Goal: Task Accomplishment & Management: Manage account settings

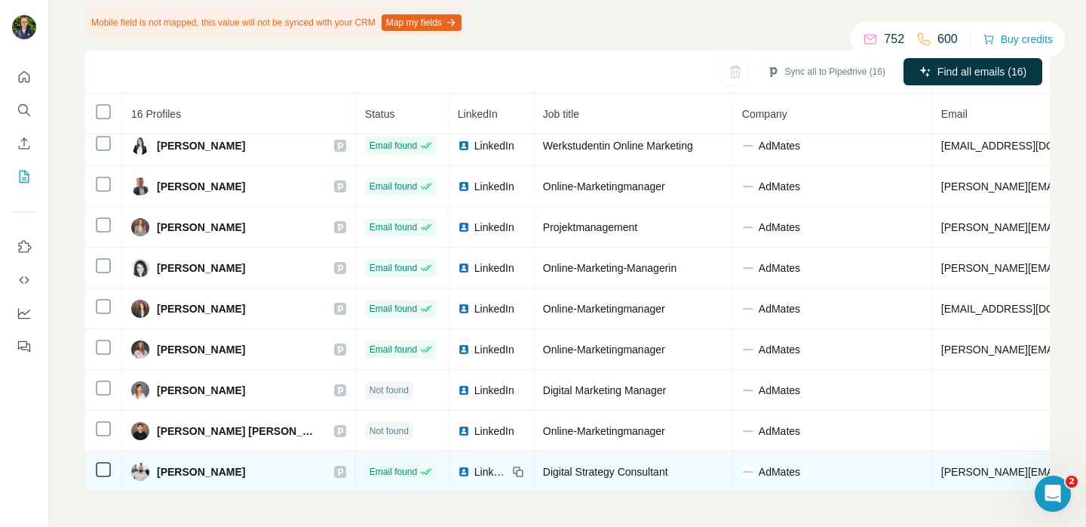
scroll to position [141, 0]
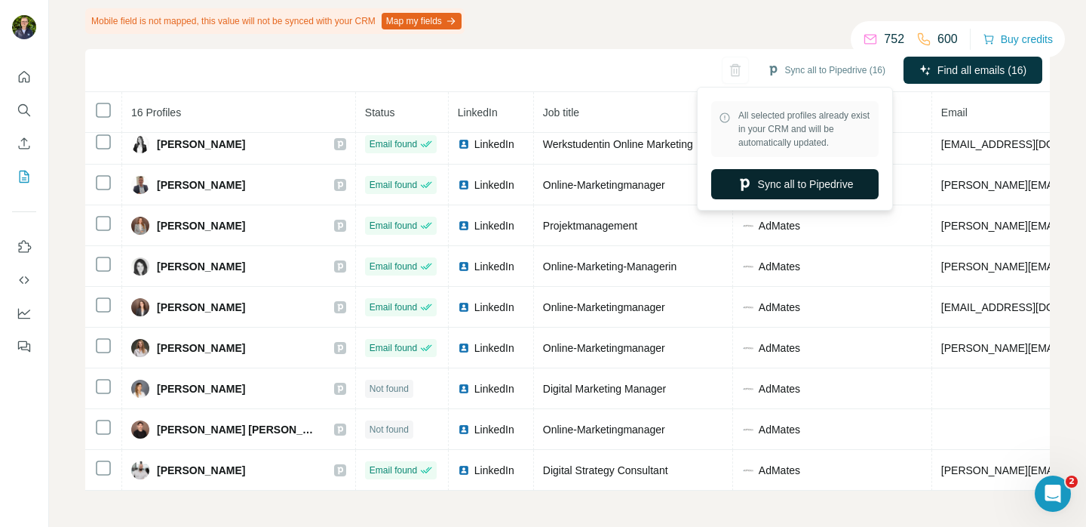
click at [804, 180] on button "Sync all to Pipedrive" at bounding box center [794, 184] width 167 height 30
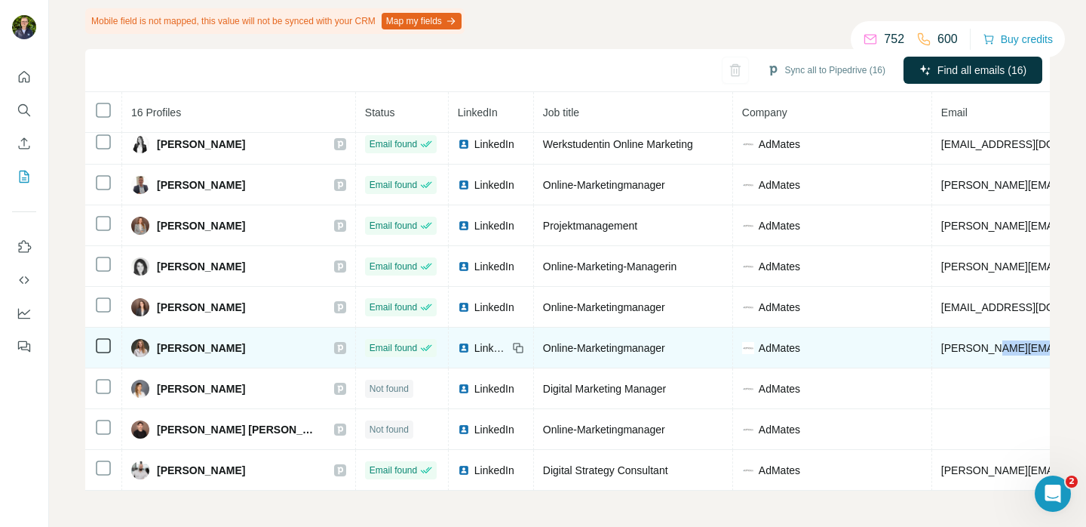
drag, startPoint x: 997, startPoint y: 336, endPoint x: 928, endPoint y: 337, distance: 69.4
click at [932, 337] on td "melissa.l@admates.de" at bounding box center [1074, 347] width 284 height 41
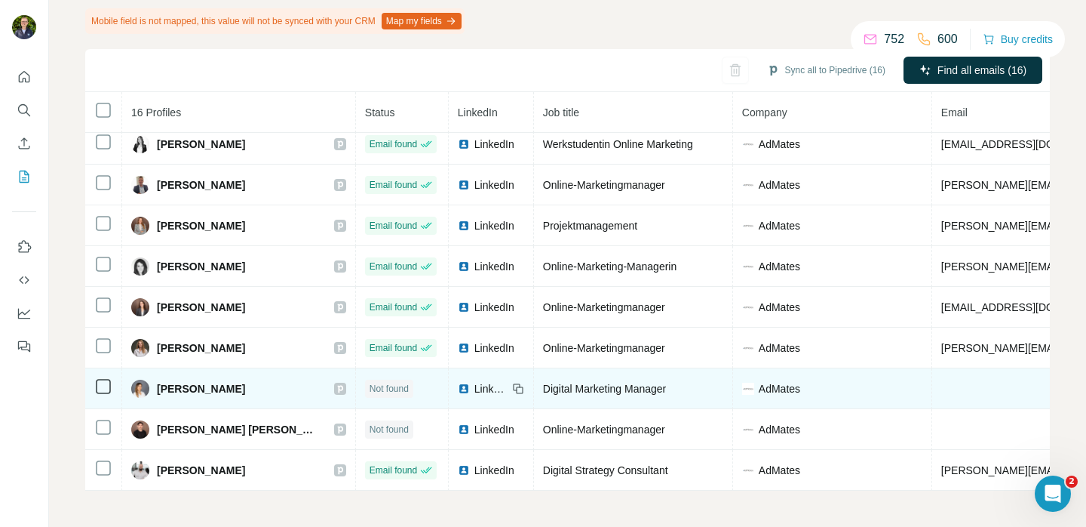
click at [997, 371] on td at bounding box center [1074, 388] width 284 height 41
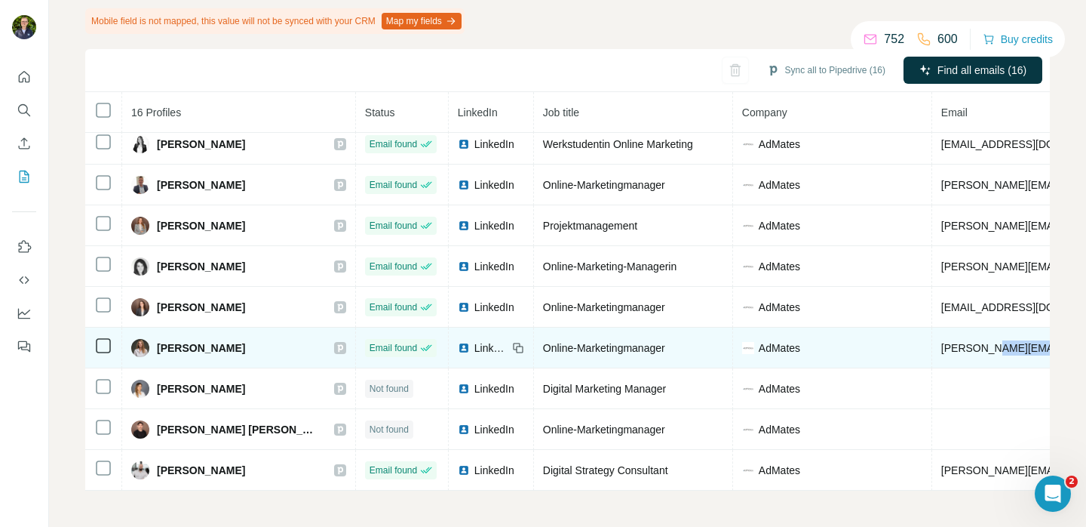
drag, startPoint x: 997, startPoint y: 342, endPoint x: 932, endPoint y: 338, distance: 65.0
click at [932, 338] on td "melissa.l@admates.de" at bounding box center [1074, 347] width 284 height 41
copy span "@admates.de"
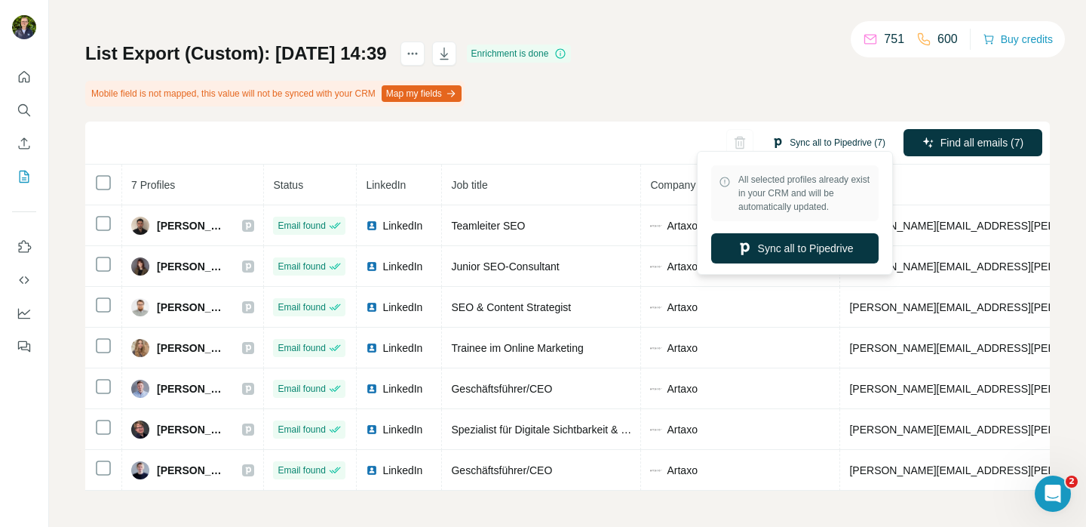
click at [786, 136] on button "Sync all to Pipedrive (7)" at bounding box center [828, 142] width 135 height 23
click at [758, 251] on button "Sync all to Pipedrive" at bounding box center [794, 248] width 167 height 30
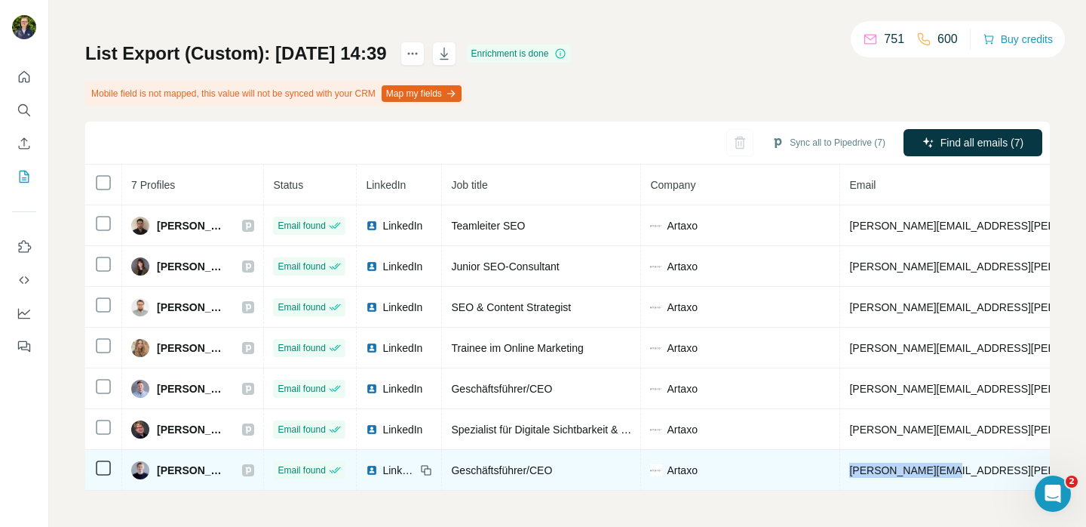
drag, startPoint x: 903, startPoint y: 461, endPoint x: 864, endPoint y: 462, distance: 39.3
click at [864, 462] on td "t.hein@artaxo.com" at bounding box center [1026, 470] width 372 height 41
copy span "t.hein@artaxo.com"
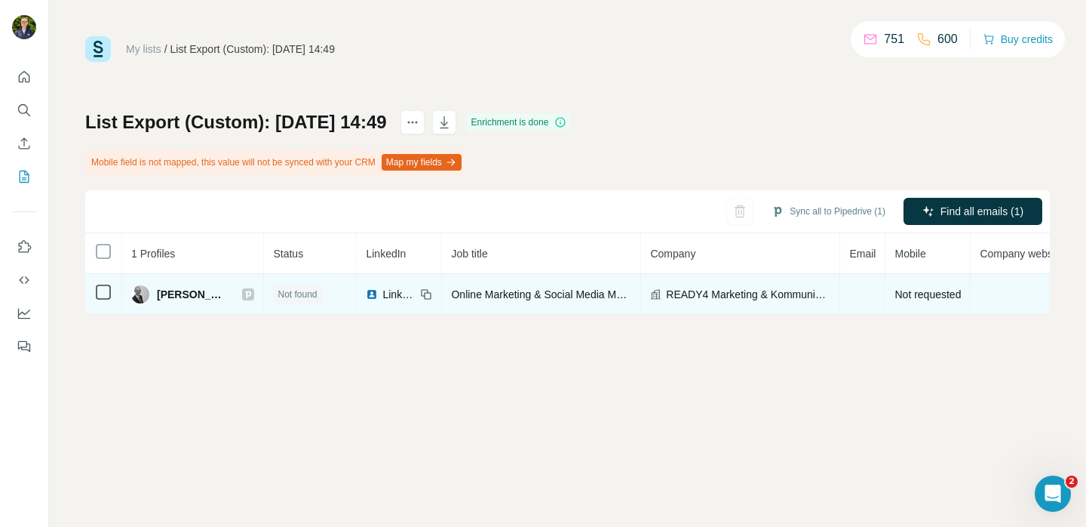
click at [385, 296] on span "LinkedIn" at bounding box center [398, 294] width 33 height 15
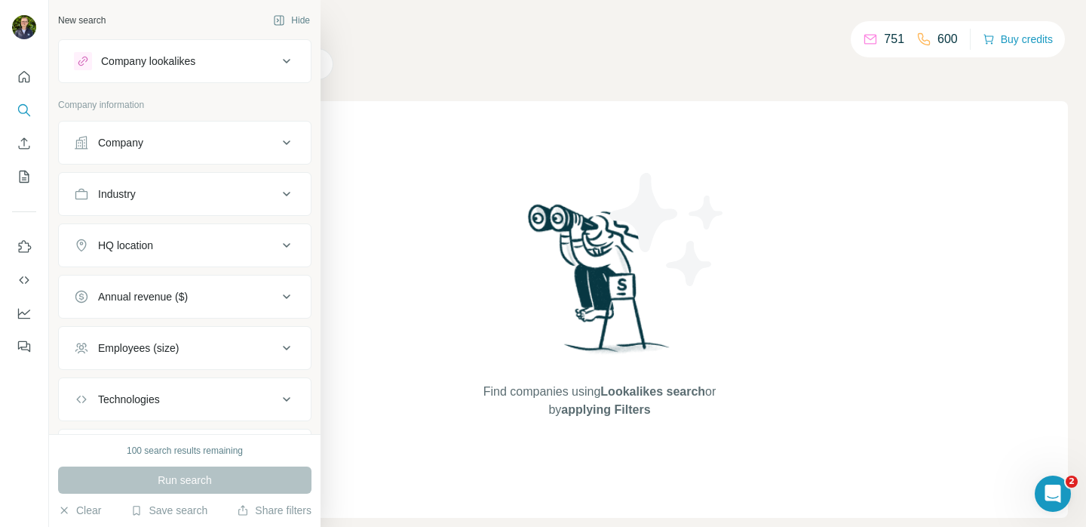
click at [121, 154] on button "Company" at bounding box center [185, 142] width 252 height 36
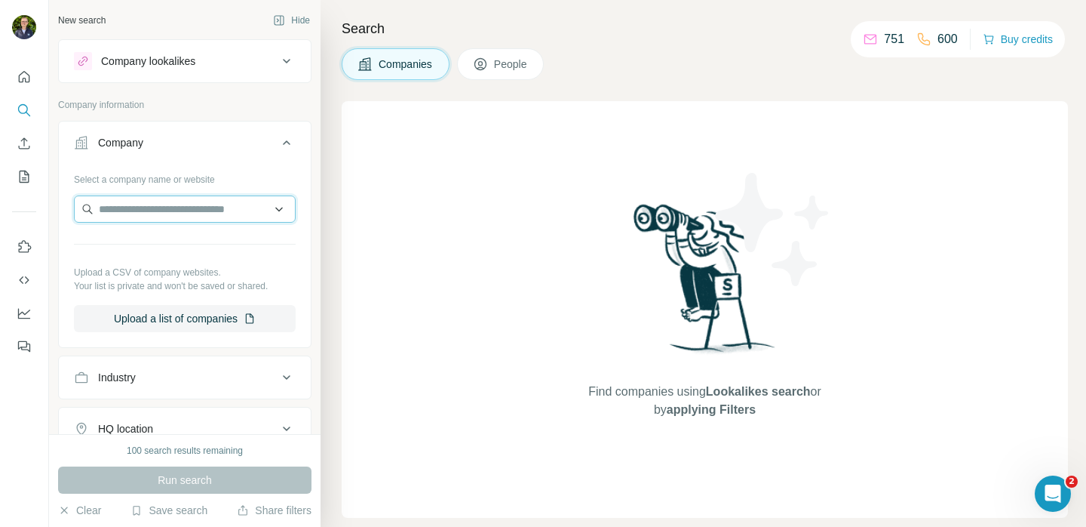
click at [128, 204] on input "text" at bounding box center [185, 208] width 222 height 27
click at [213, 161] on button "Company" at bounding box center [185, 145] width 252 height 42
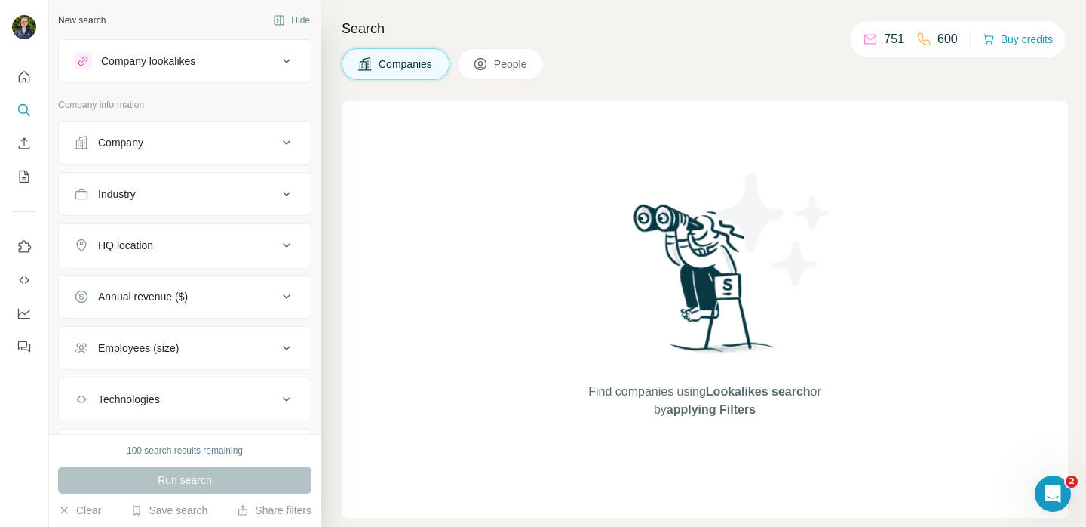
click at [225, 79] on div "Company lookalikes" at bounding box center [184, 61] width 253 height 44
click at [220, 66] on div "Company lookalikes" at bounding box center [176, 61] width 204 height 18
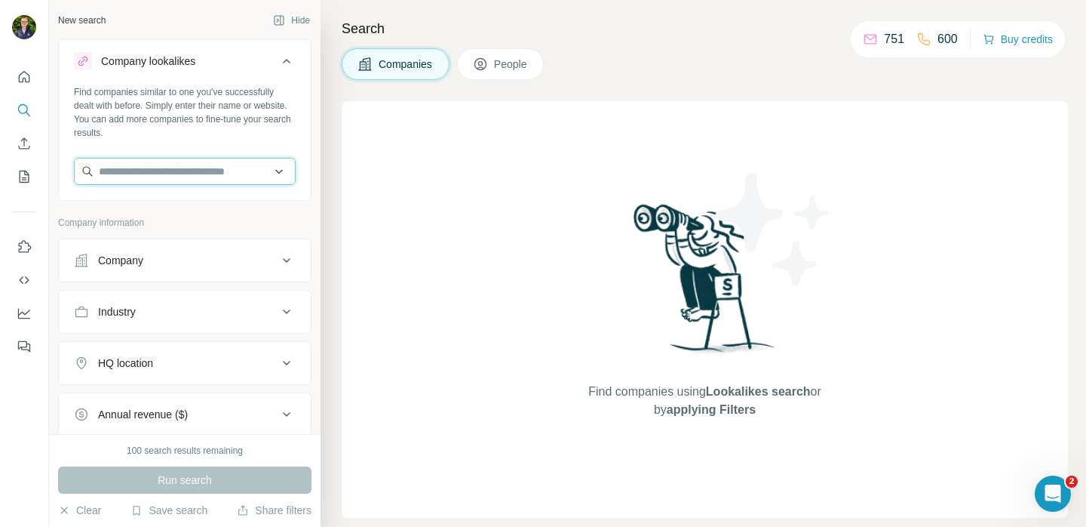
click at [180, 167] on input "text" at bounding box center [185, 171] width 222 height 27
paste input "**********"
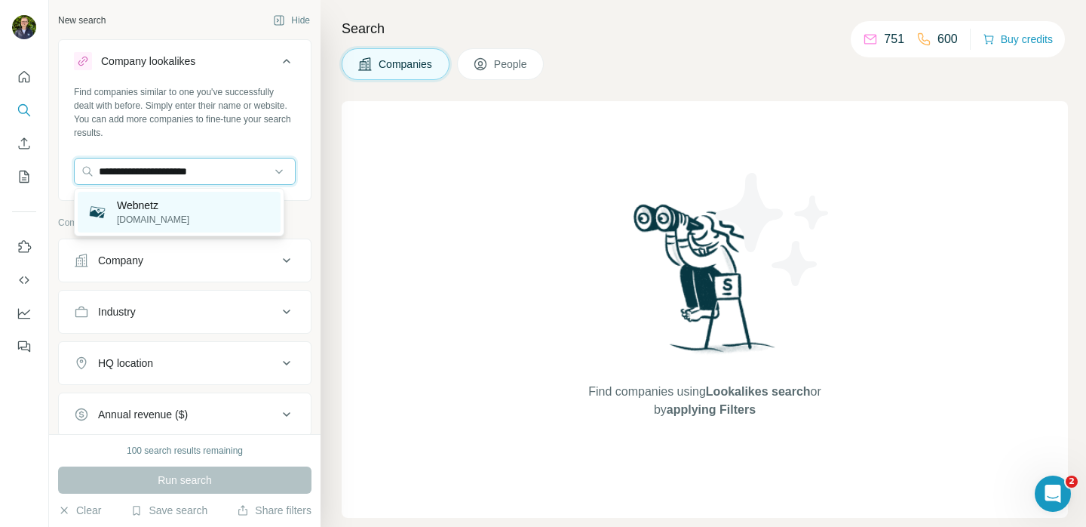
type input "**********"
click at [213, 198] on div "Webnetz webnetz.de" at bounding box center [179, 212] width 203 height 41
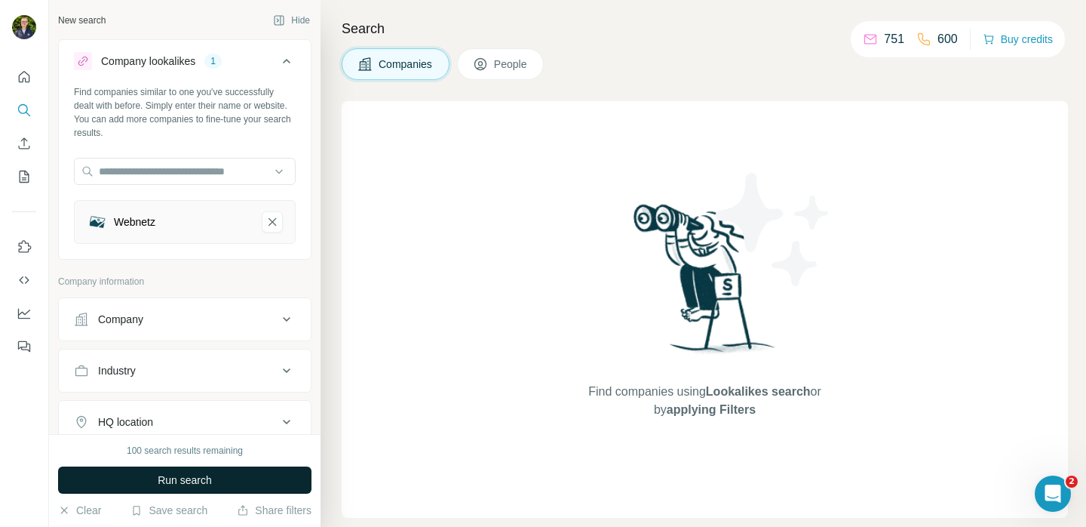
click at [241, 475] on button "Run search" at bounding box center [184, 479] width 253 height 27
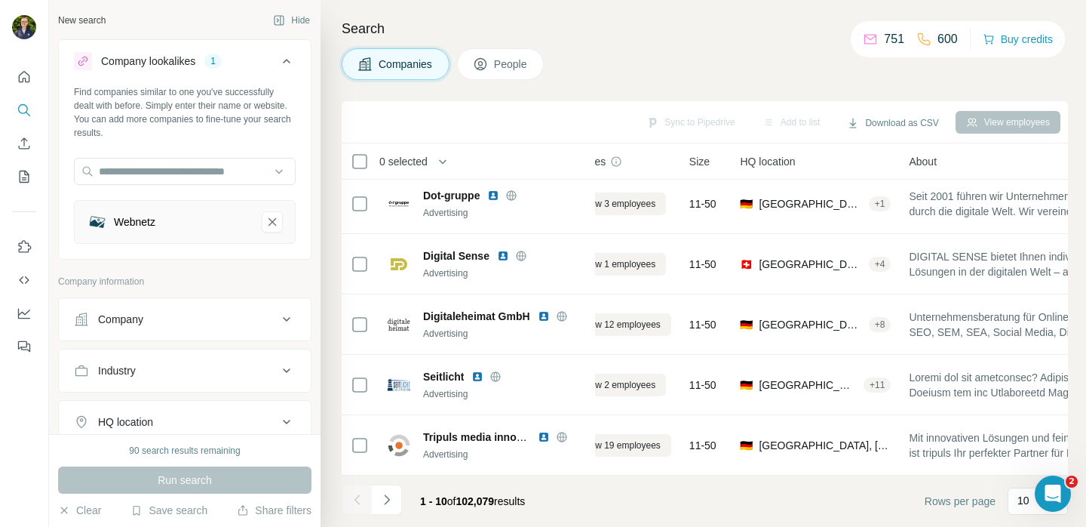
scroll to position [316, 0]
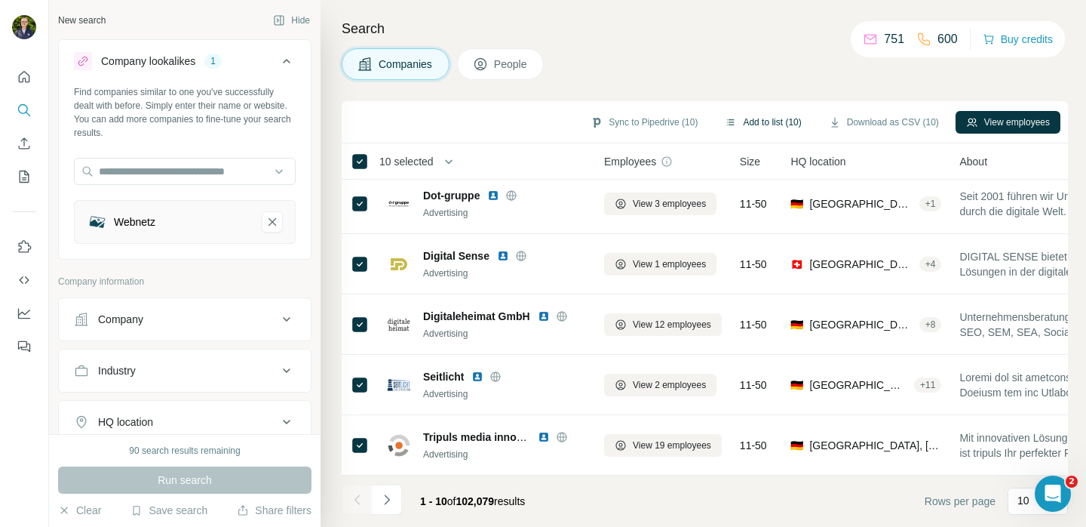
click at [768, 126] on button "Add to list (10)" at bounding box center [762, 122] width 97 height 23
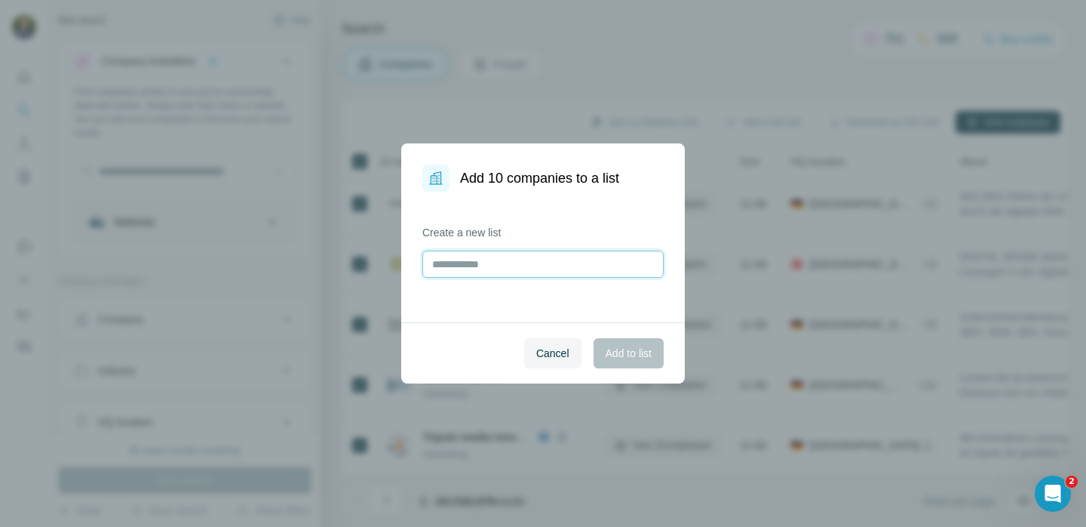
click at [597, 256] on input "text" at bounding box center [542, 263] width 241 height 27
type input "*"
drag, startPoint x: 522, startPoint y: 263, endPoint x: 425, endPoint y: 262, distance: 96.6
click at [425, 262] on input "**********" at bounding box center [542, 263] width 241 height 27
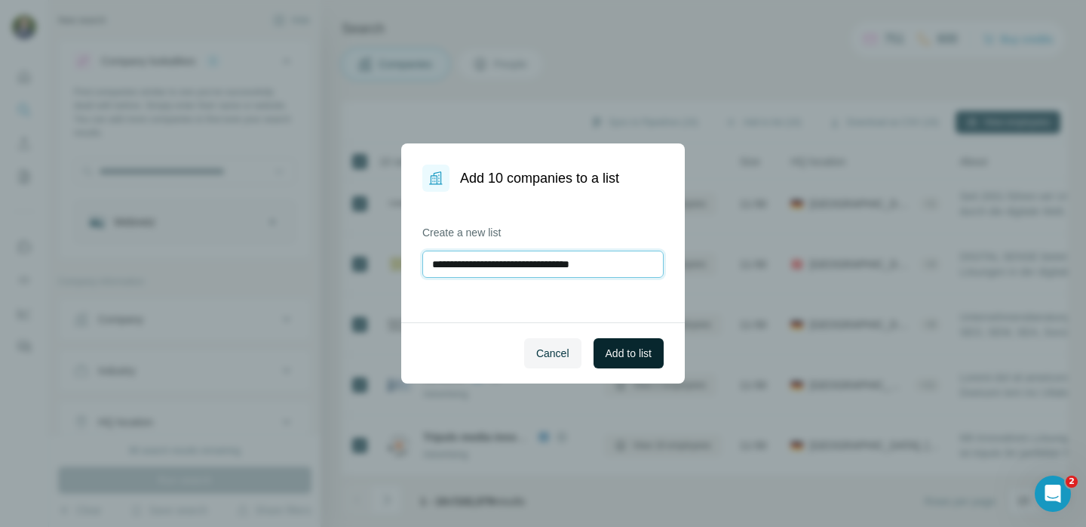
type input "**********"
click at [622, 355] on span "Add to list" at bounding box center [629, 353] width 46 height 15
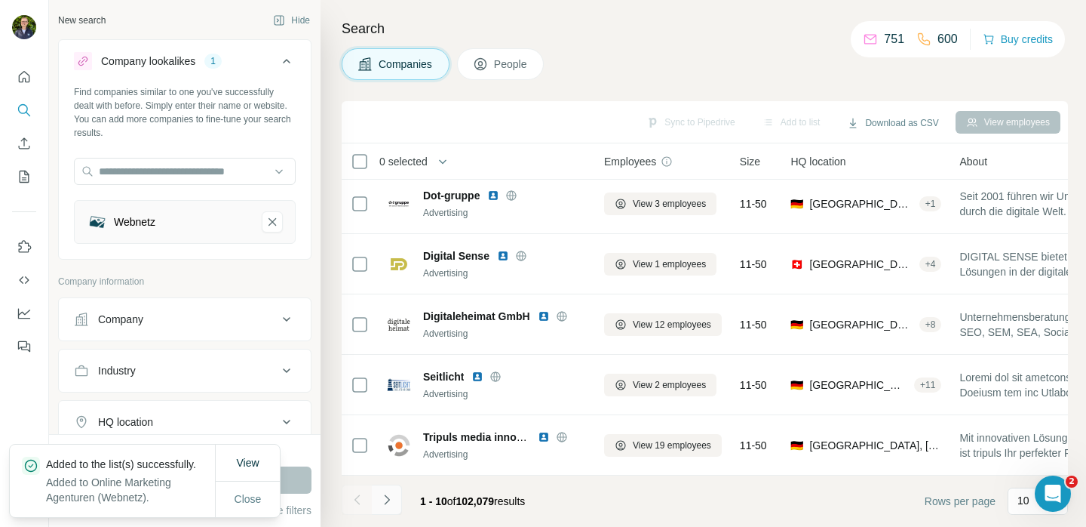
click at [390, 499] on icon "Navigate to next page" at bounding box center [386, 499] width 15 height 15
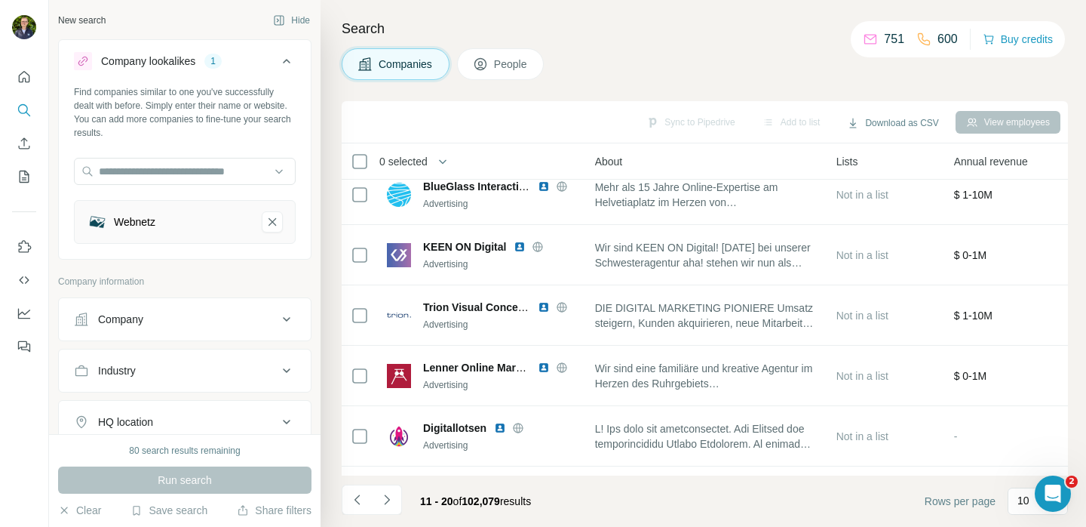
scroll to position [15, 0]
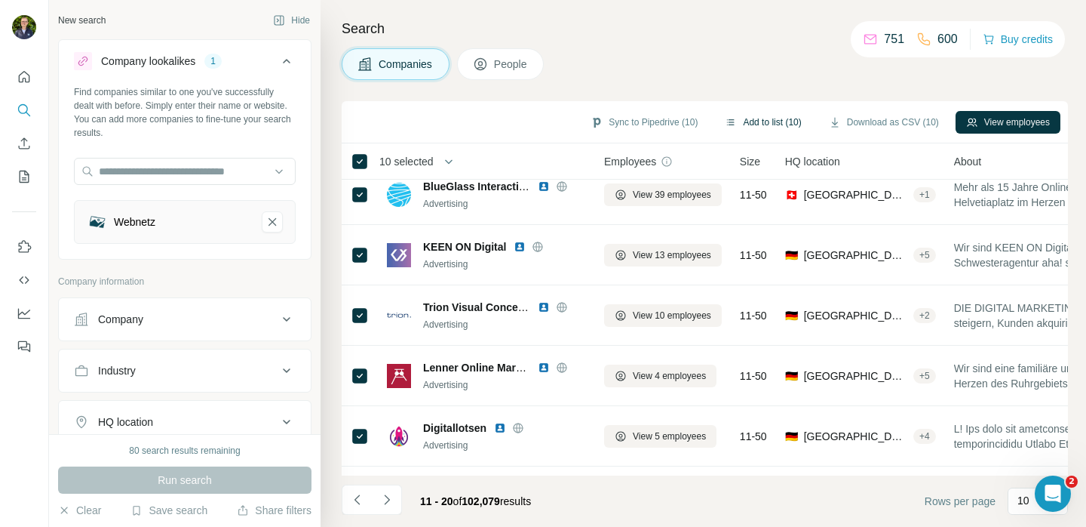
click at [752, 121] on button "Add to list (10)" at bounding box center [762, 122] width 97 height 23
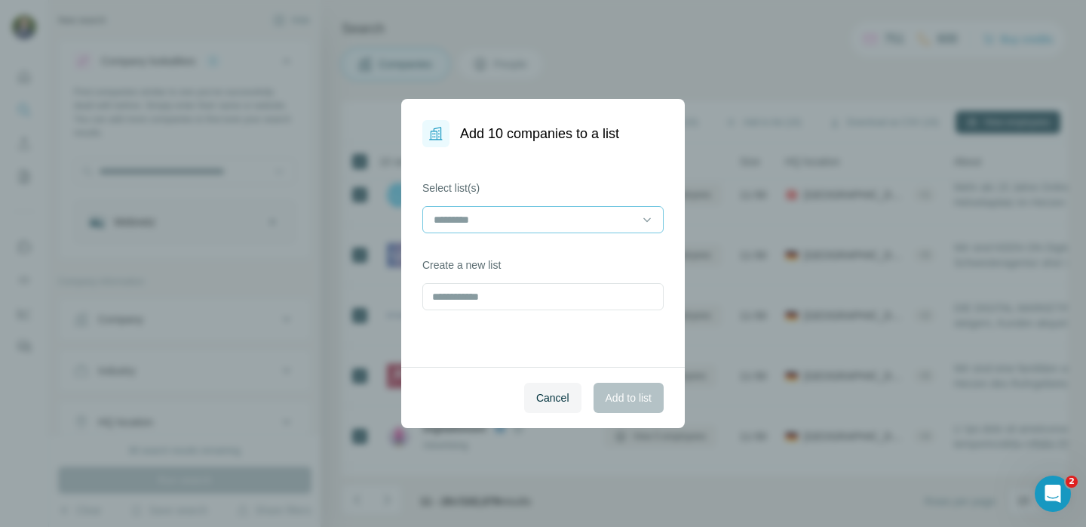
click at [526, 207] on div at bounding box center [534, 220] width 204 height 26
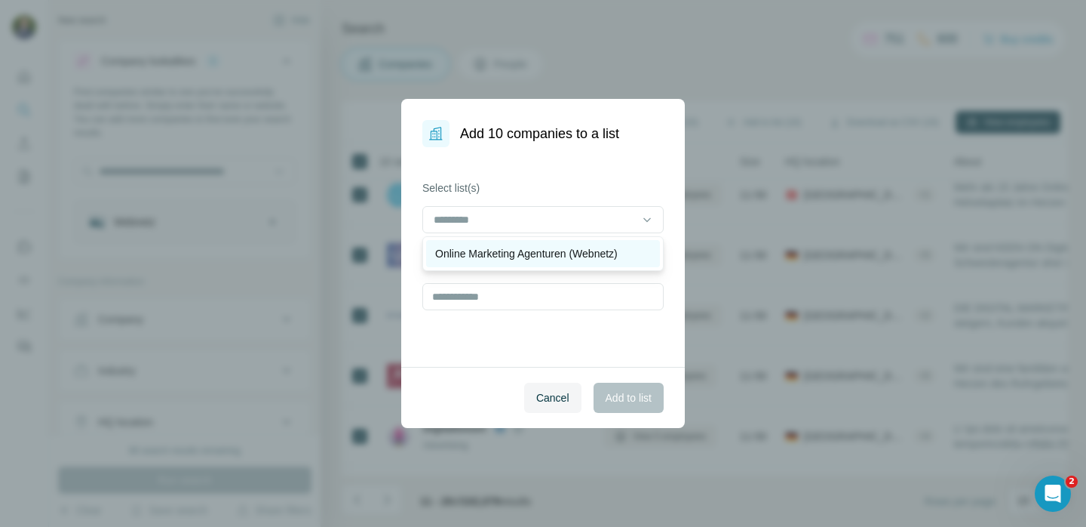
click at [527, 247] on p "Online Marketing Agenturen (Webnetz)" at bounding box center [526, 253] width 183 height 15
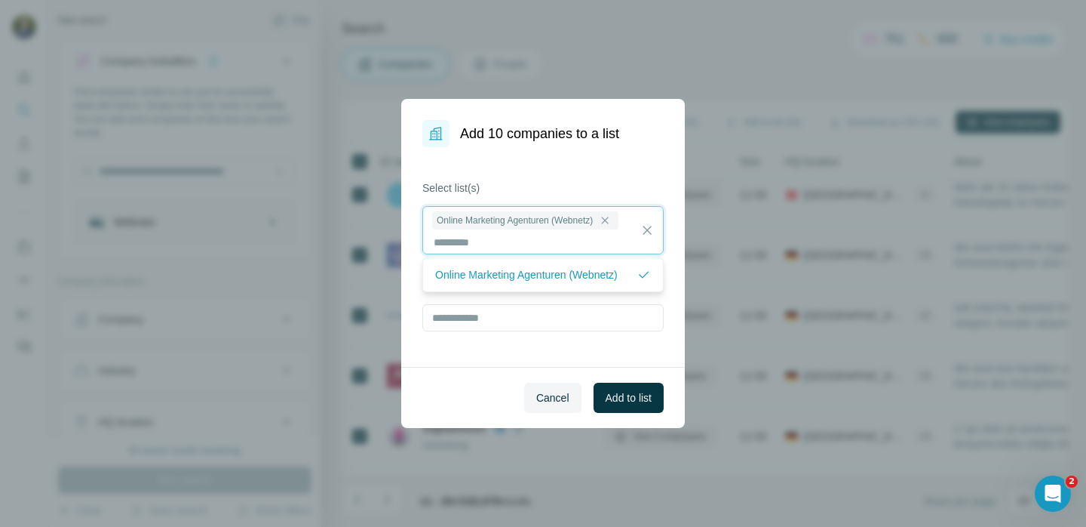
scroll to position [2, 0]
click at [505, 355] on div "Select list(s) Online Marketing Agenturen (Webnetz) Create a new list" at bounding box center [543, 257] width 284 height 220
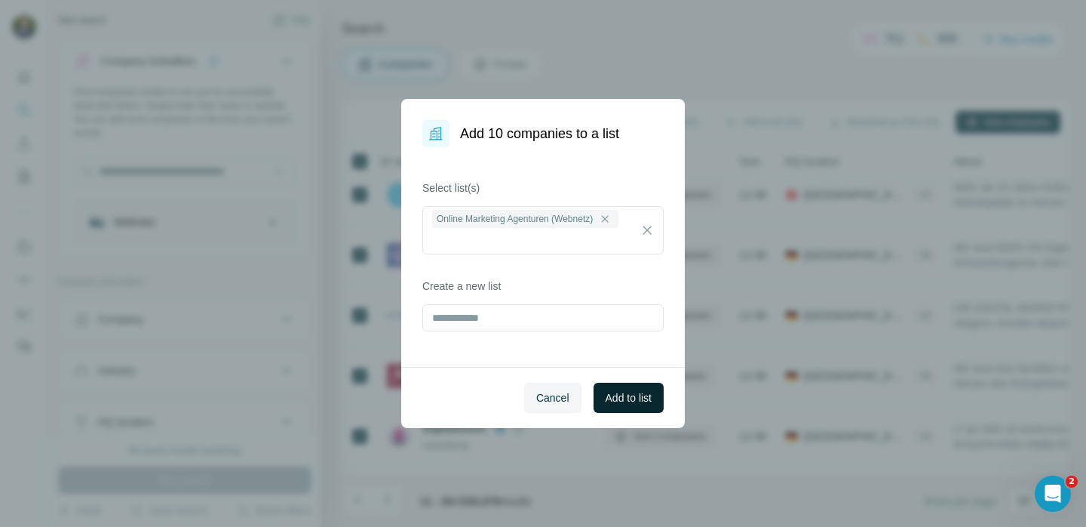
click at [627, 392] on span "Add to list" at bounding box center [629, 397] width 46 height 15
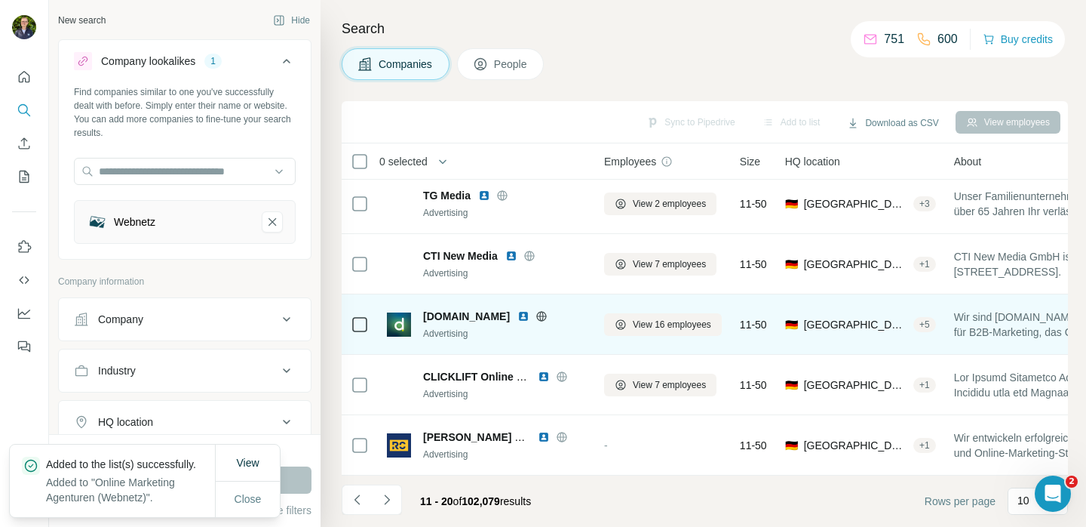
scroll to position [316, 0]
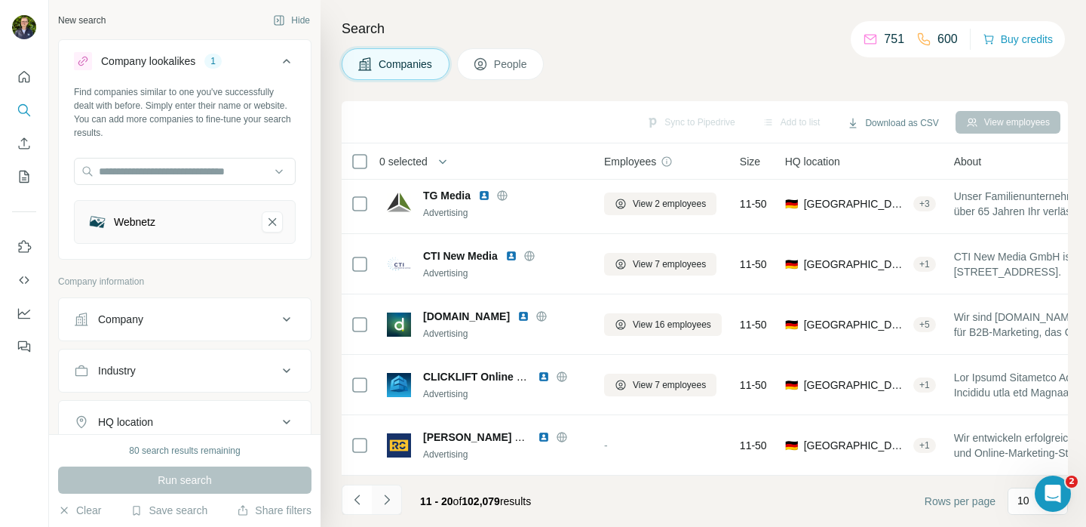
click at [393, 496] on icon "Navigate to next page" at bounding box center [386, 499] width 15 height 15
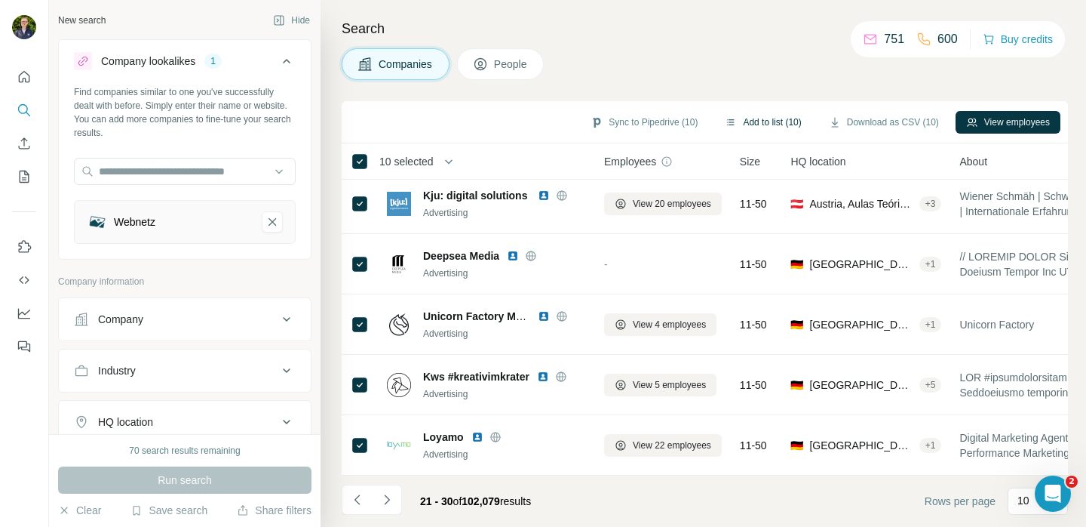
click at [753, 123] on button "Add to list (10)" at bounding box center [762, 122] width 97 height 23
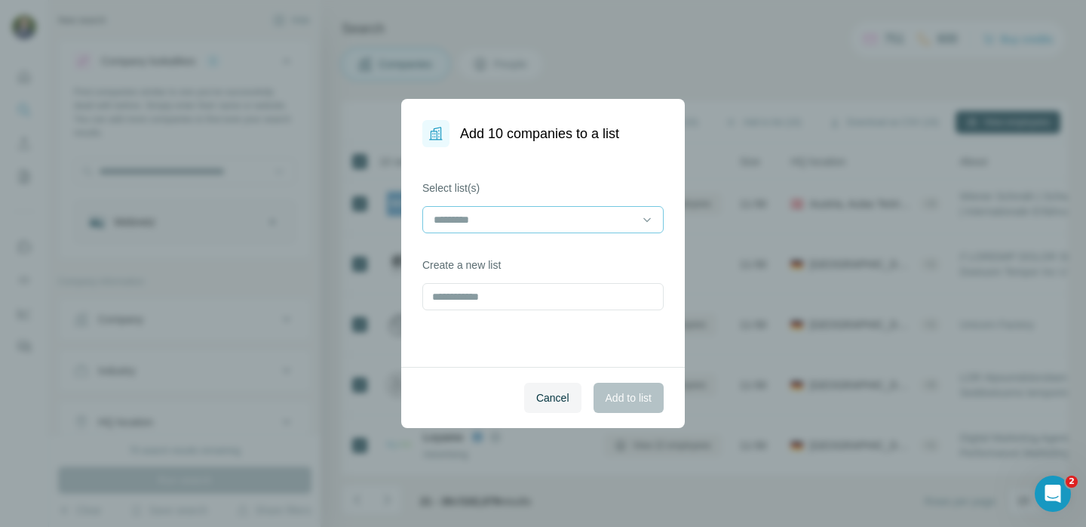
click at [592, 213] on input at bounding box center [534, 219] width 204 height 17
click at [596, 179] on div "Select list(s) Create a new list" at bounding box center [543, 257] width 284 height 220
click at [625, 396] on div "Cancel Add to list" at bounding box center [543, 397] width 284 height 61
click at [521, 213] on input at bounding box center [534, 219] width 204 height 17
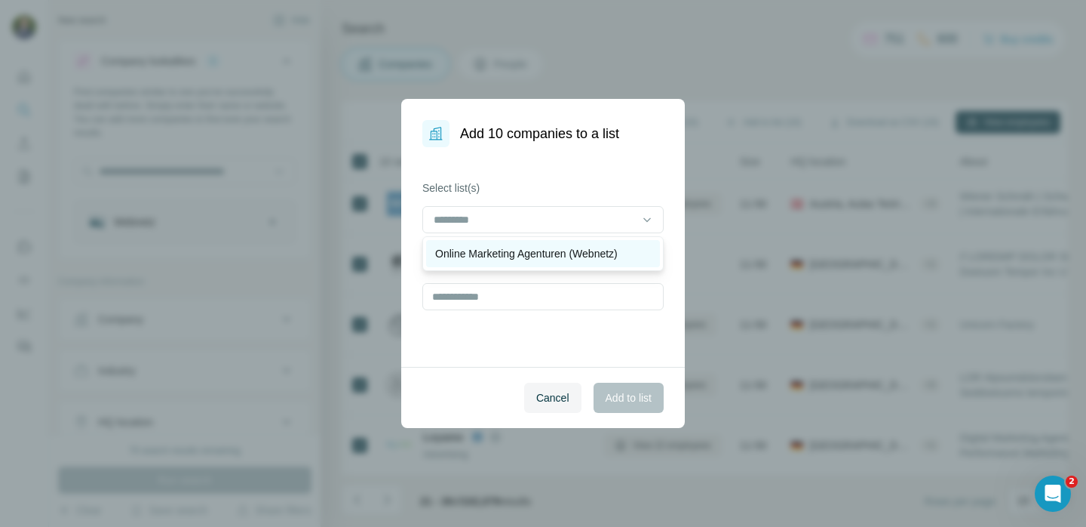
click at [513, 245] on div "Online Marketing Agenturen (Webnetz)" at bounding box center [543, 253] width 234 height 27
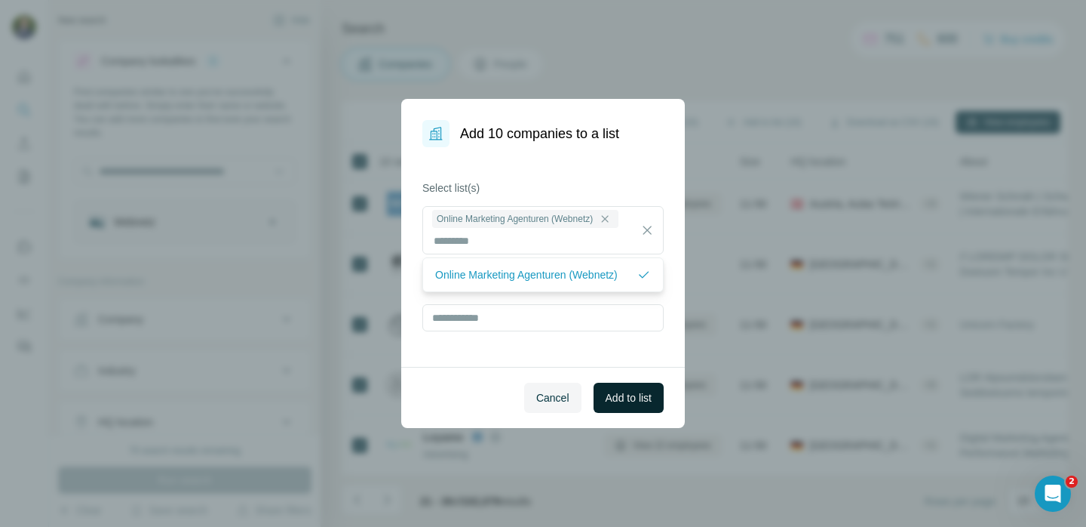
click at [601, 387] on button "Add to list" at bounding box center [629, 397] width 70 height 30
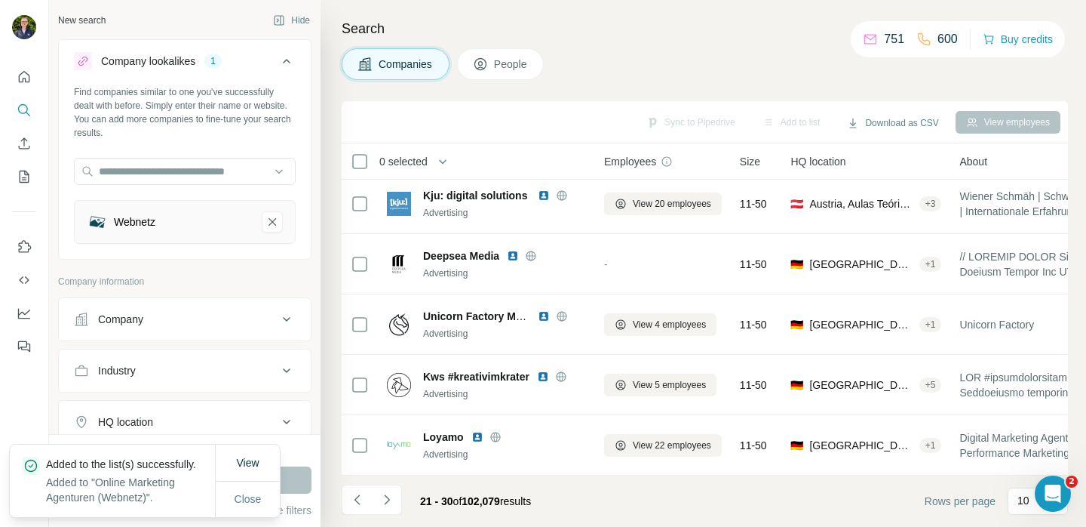
click at [387, 496] on icon "Navigate to next page" at bounding box center [386, 499] width 15 height 15
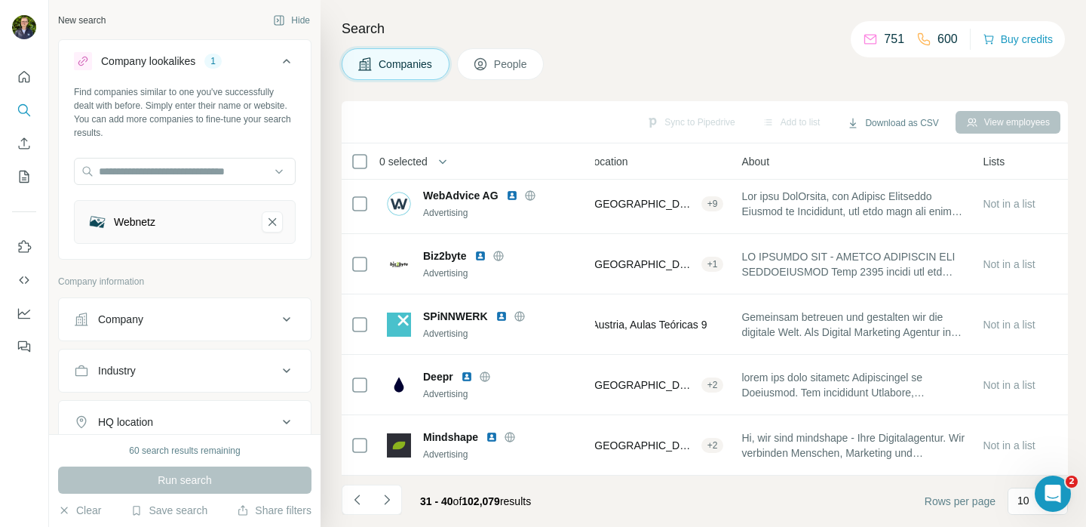
scroll to position [316, 0]
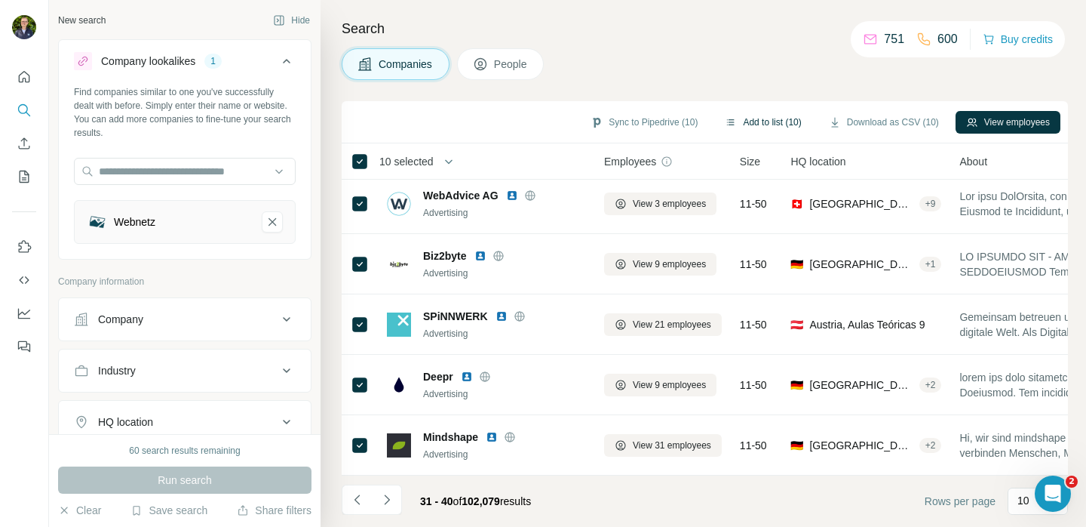
click at [750, 121] on button "Add to list (10)" at bounding box center [762, 122] width 97 height 23
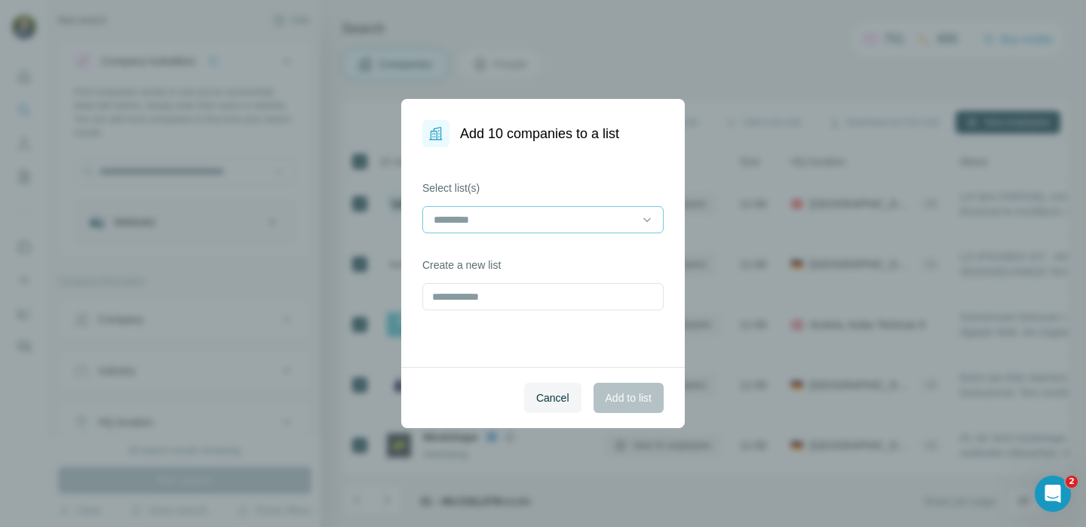
click at [566, 226] on input at bounding box center [534, 219] width 204 height 17
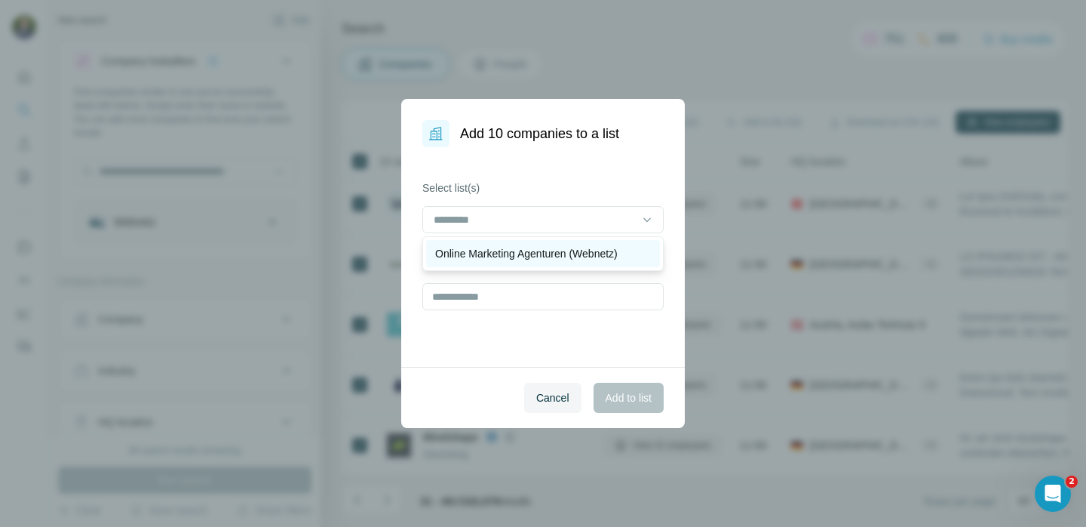
click at [548, 254] on p "Online Marketing Agenturen (Webnetz)" at bounding box center [526, 253] width 183 height 15
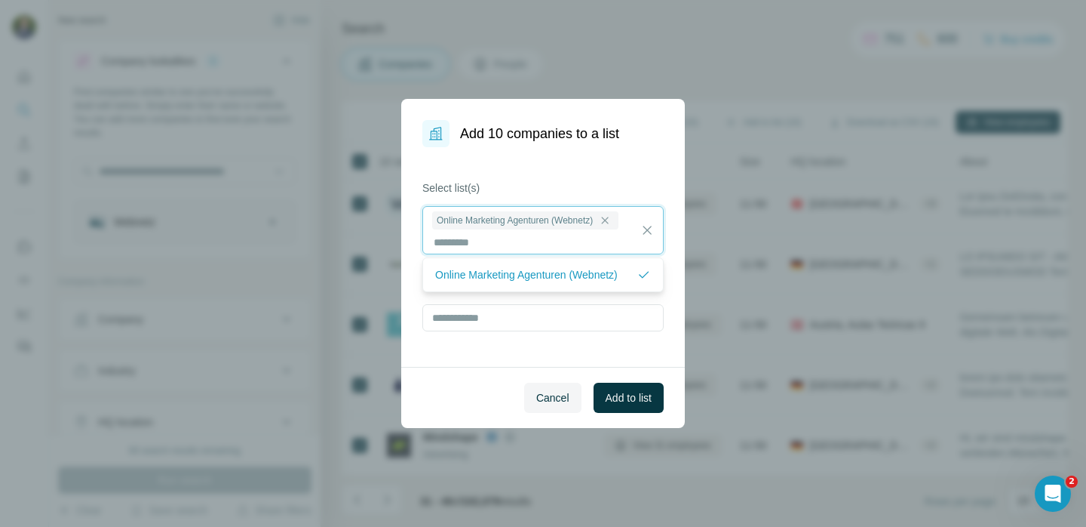
scroll to position [2, 0]
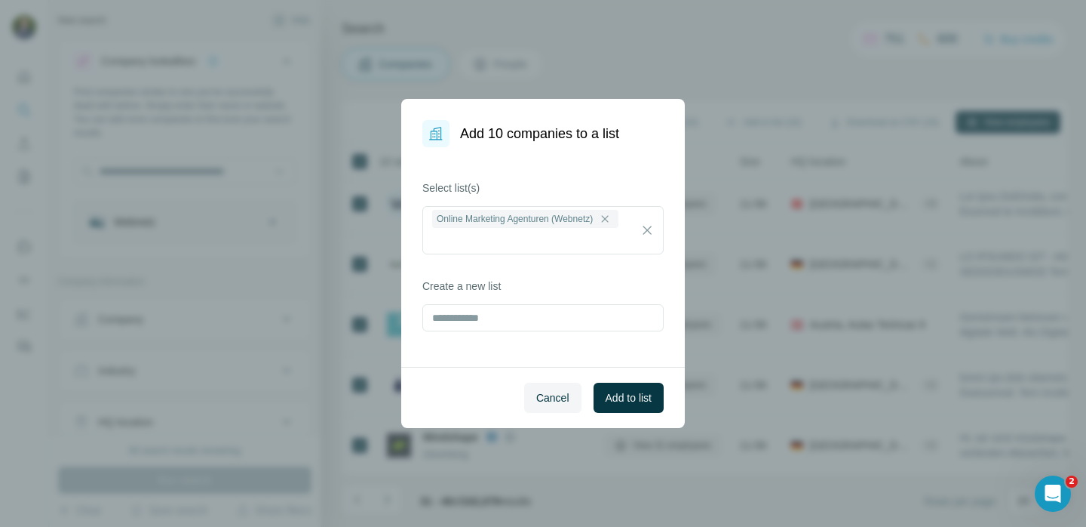
click at [603, 180] on label "Select list(s)" at bounding box center [542, 187] width 241 height 15
click at [645, 394] on span "Add to list" at bounding box center [629, 397] width 46 height 15
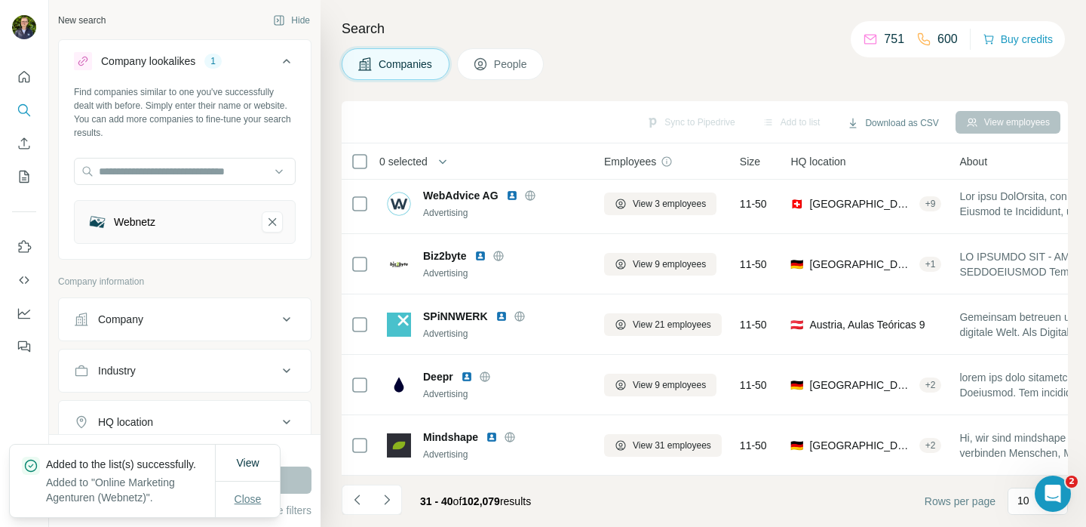
click at [262, 503] on button "Close" at bounding box center [248, 498] width 48 height 27
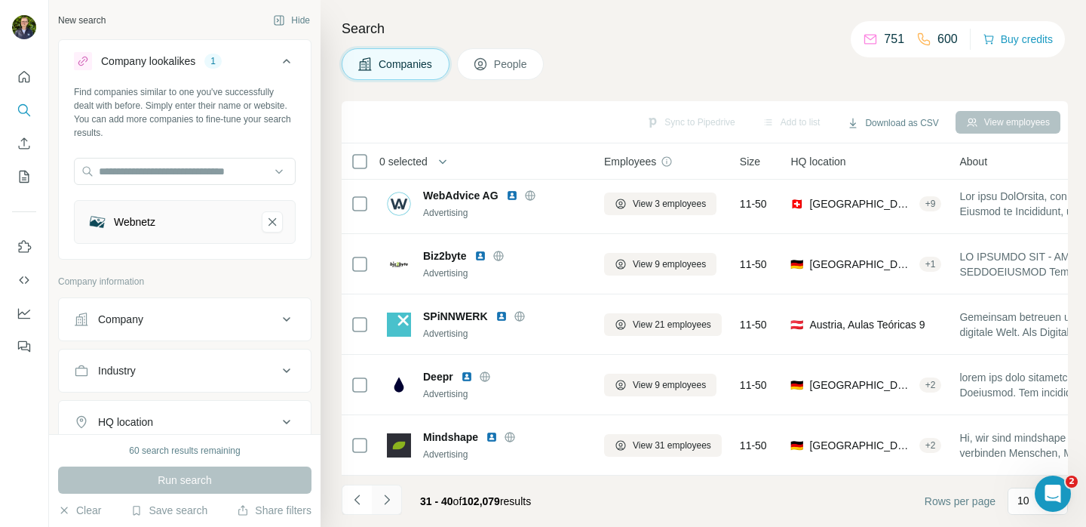
click at [385, 494] on icon "Navigate to next page" at bounding box center [386, 499] width 15 height 15
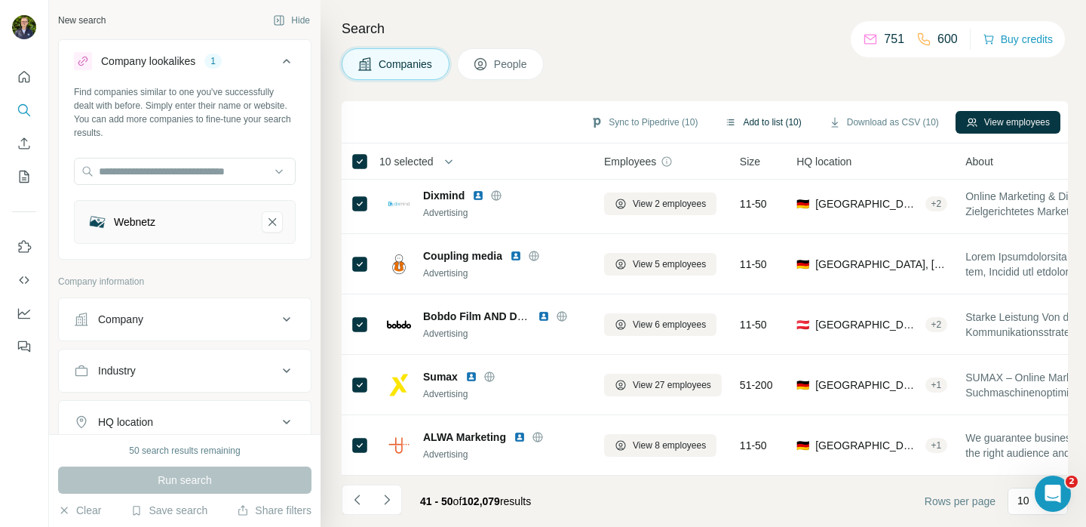
click at [781, 125] on button "Add to list (10)" at bounding box center [762, 122] width 97 height 23
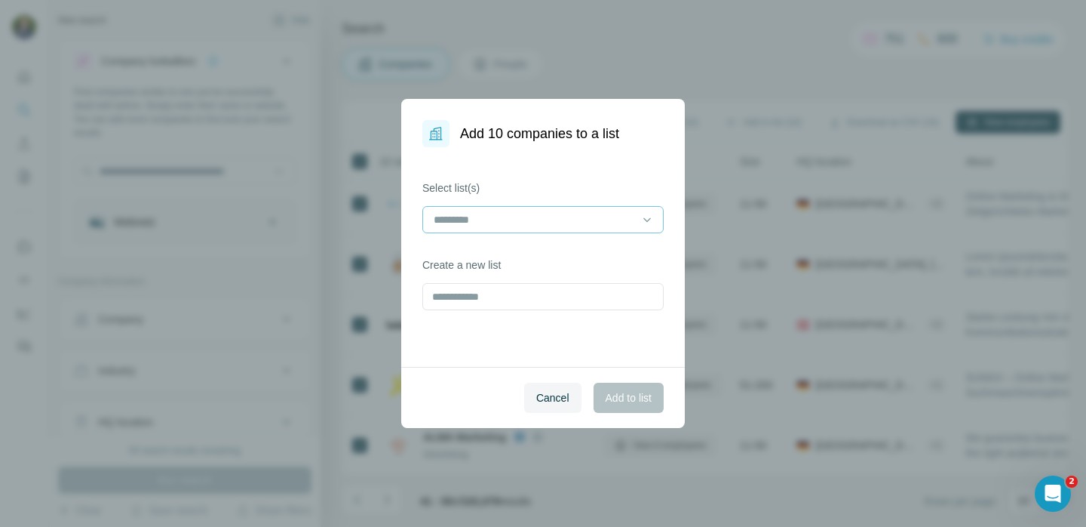
click at [577, 210] on div at bounding box center [534, 220] width 204 height 26
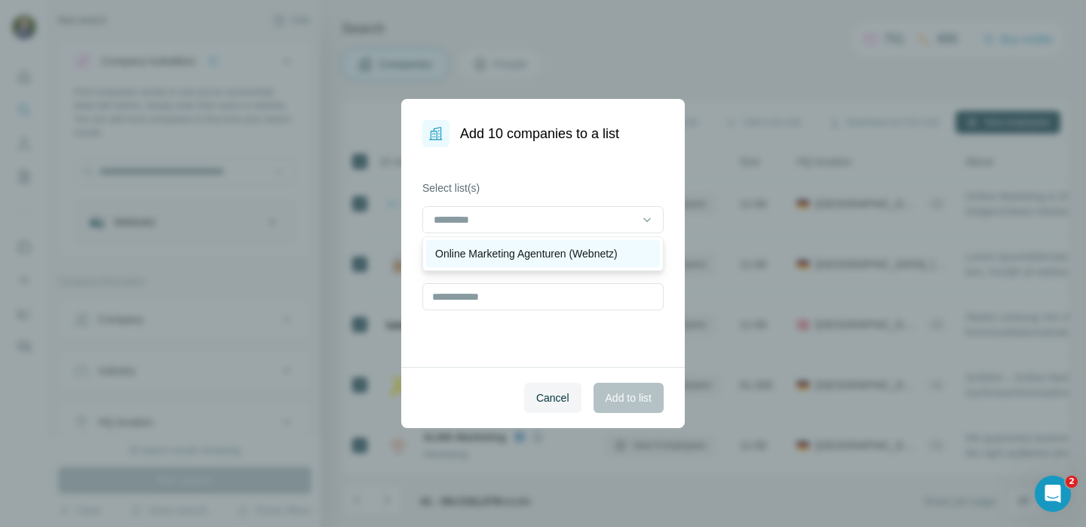
click at [550, 256] on p "Online Marketing Agenturen (Webnetz)" at bounding box center [526, 253] width 183 height 15
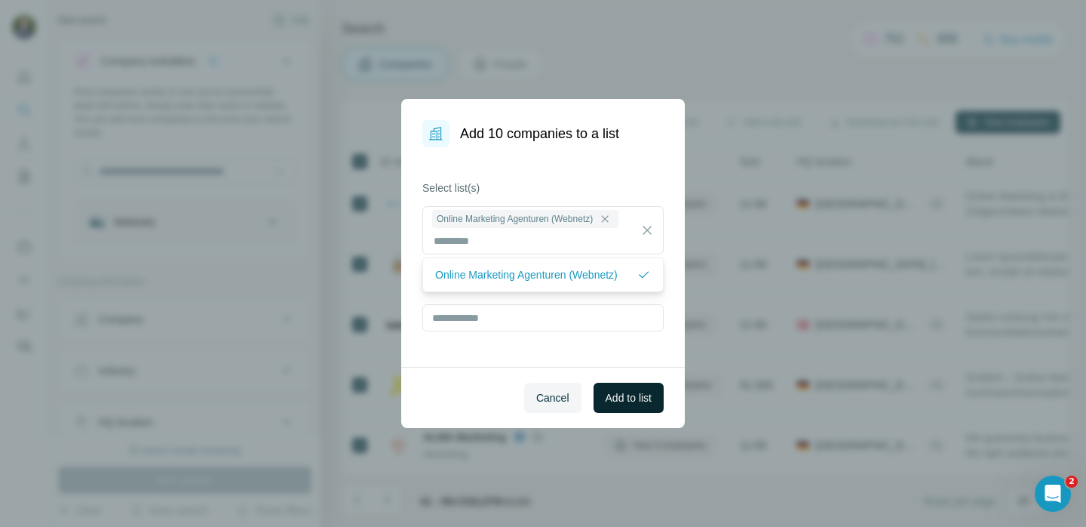
click at [625, 403] on span "Add to list" at bounding box center [629, 397] width 46 height 15
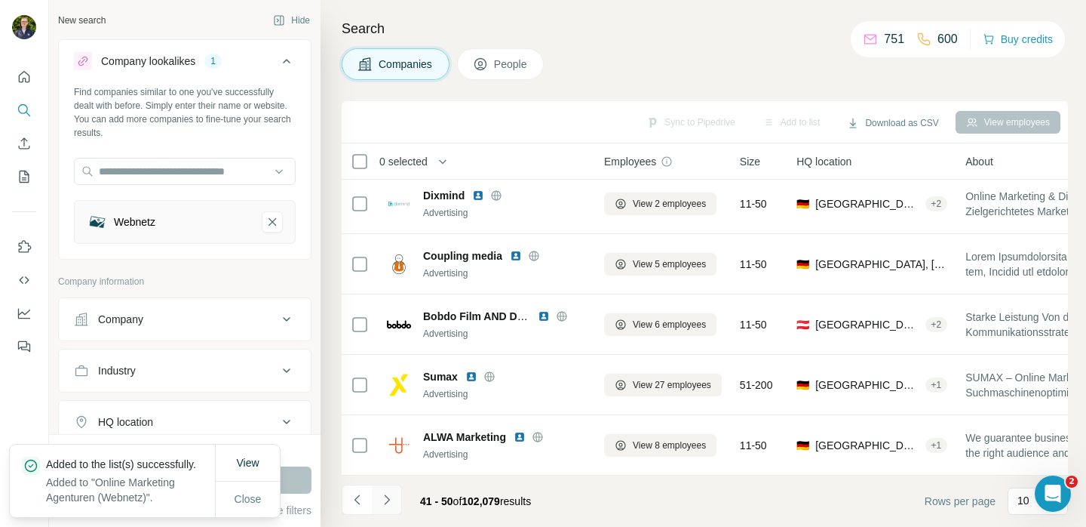
click at [383, 496] on icon "Navigate to next page" at bounding box center [386, 499] width 15 height 15
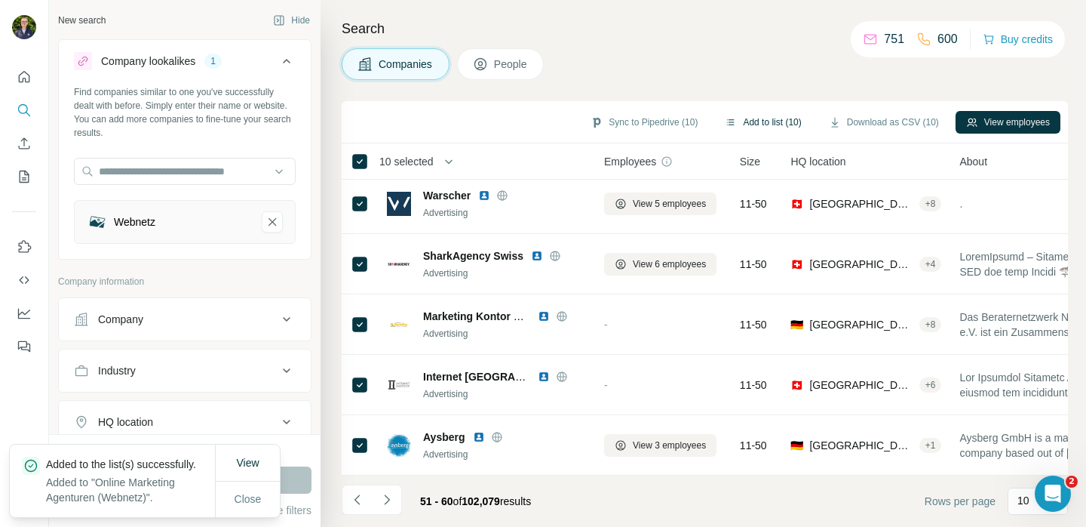
click at [737, 125] on button "Add to list (10)" at bounding box center [762, 122] width 97 height 23
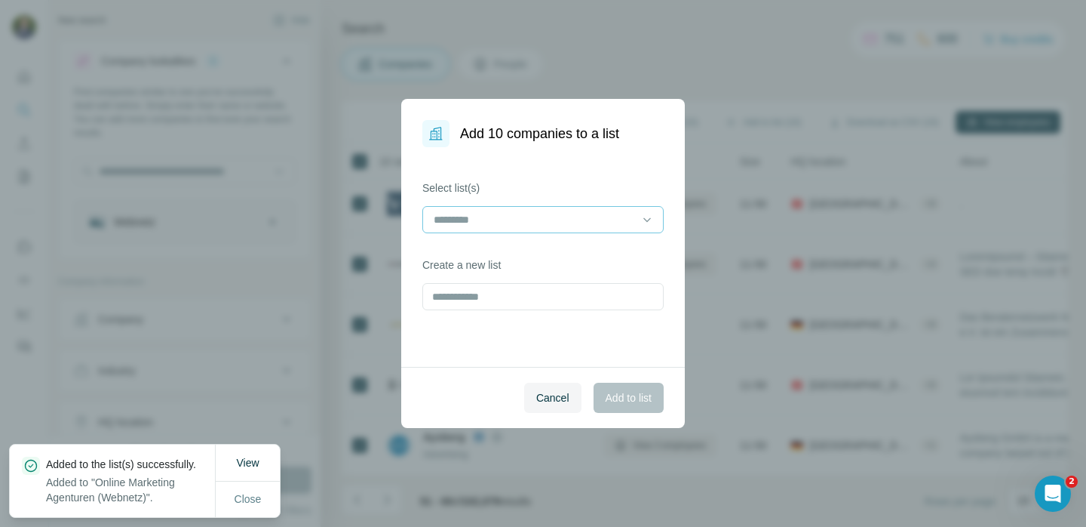
click at [577, 219] on input at bounding box center [534, 219] width 204 height 17
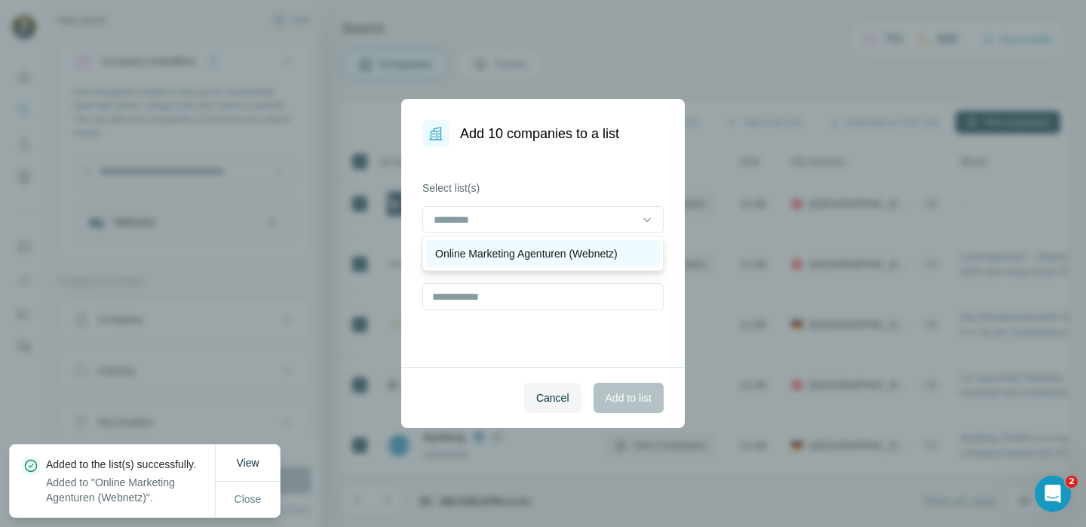
click at [548, 256] on p "Online Marketing Agenturen (Webnetz)" at bounding box center [526, 253] width 183 height 15
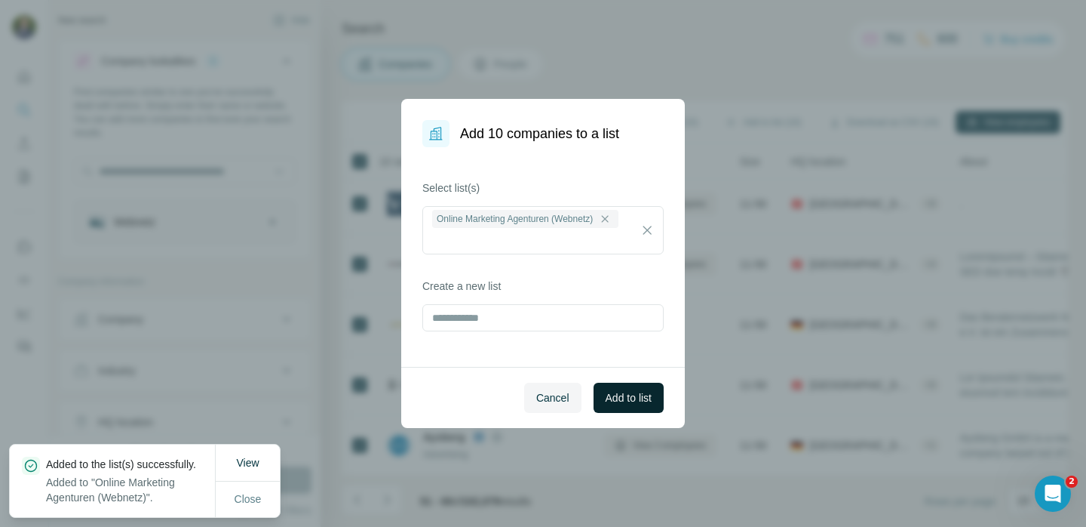
click at [622, 386] on button "Add to list" at bounding box center [629, 397] width 70 height 30
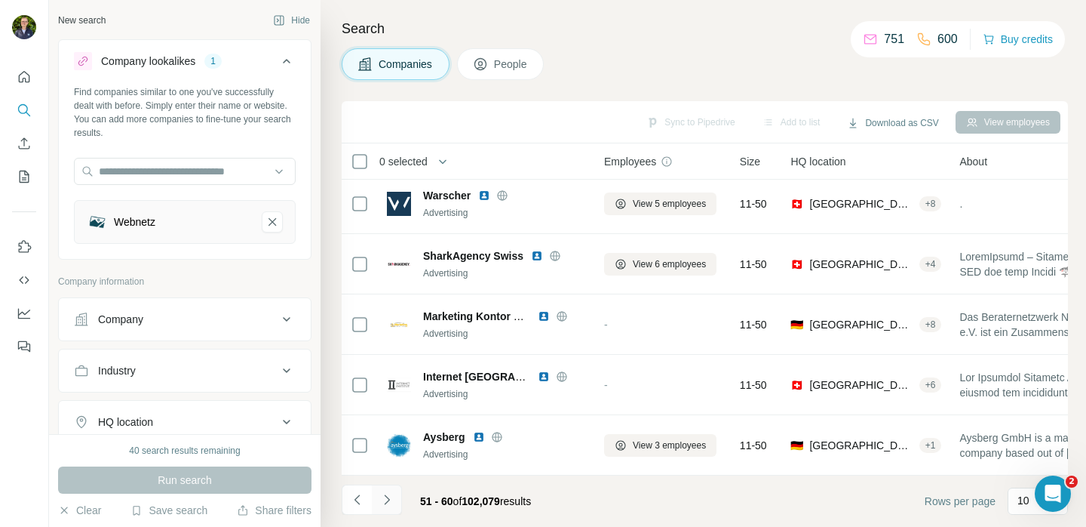
click at [391, 502] on icon "Navigate to next page" at bounding box center [386, 499] width 15 height 15
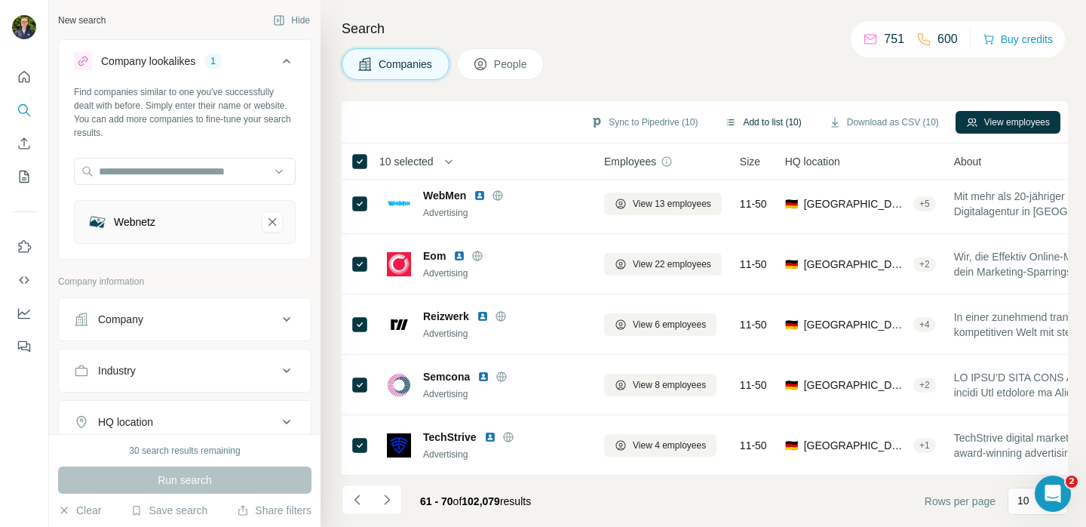
click at [740, 121] on button "Add to list (10)" at bounding box center [762, 122] width 97 height 23
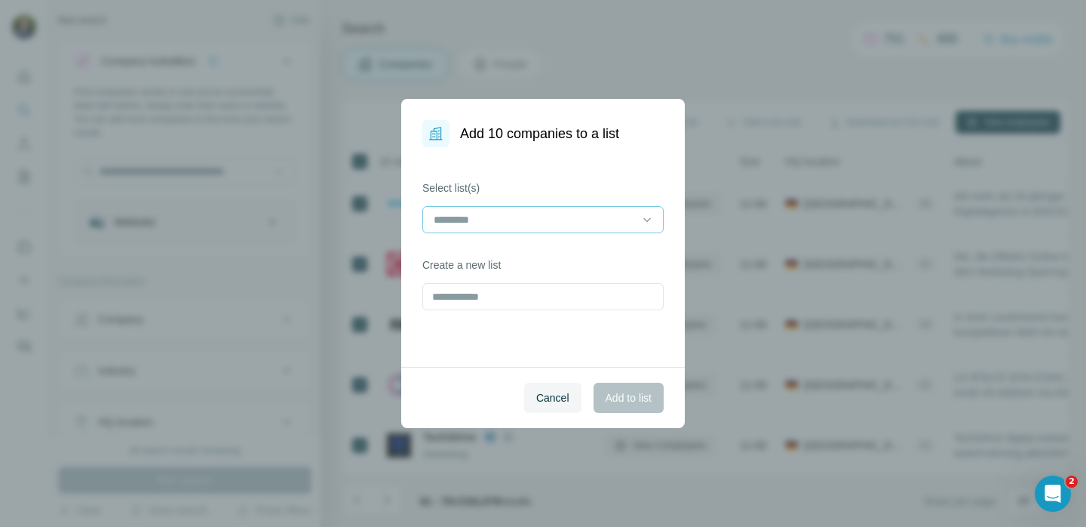
click at [558, 223] on input at bounding box center [534, 219] width 204 height 17
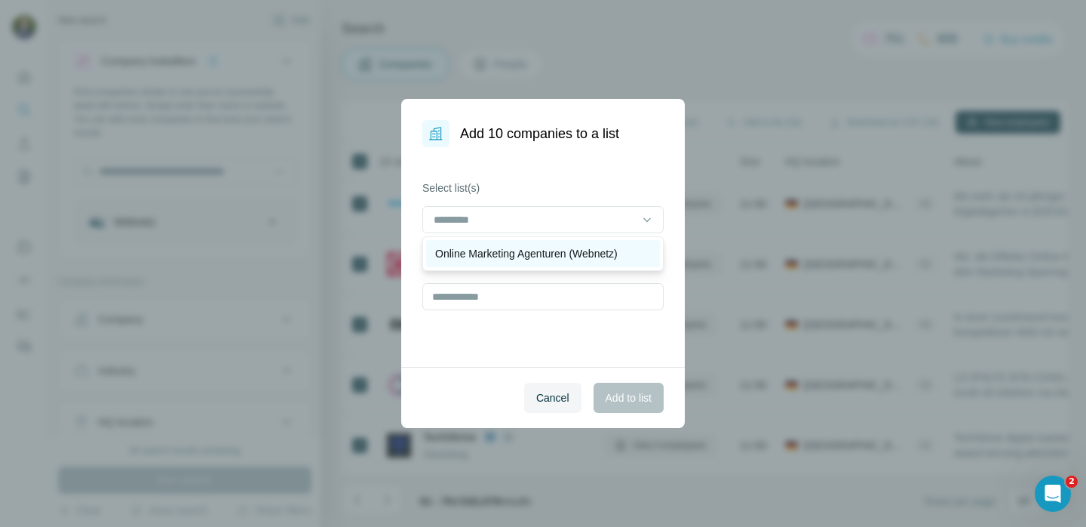
click at [547, 260] on p "Online Marketing Agenturen (Webnetz)" at bounding box center [526, 253] width 183 height 15
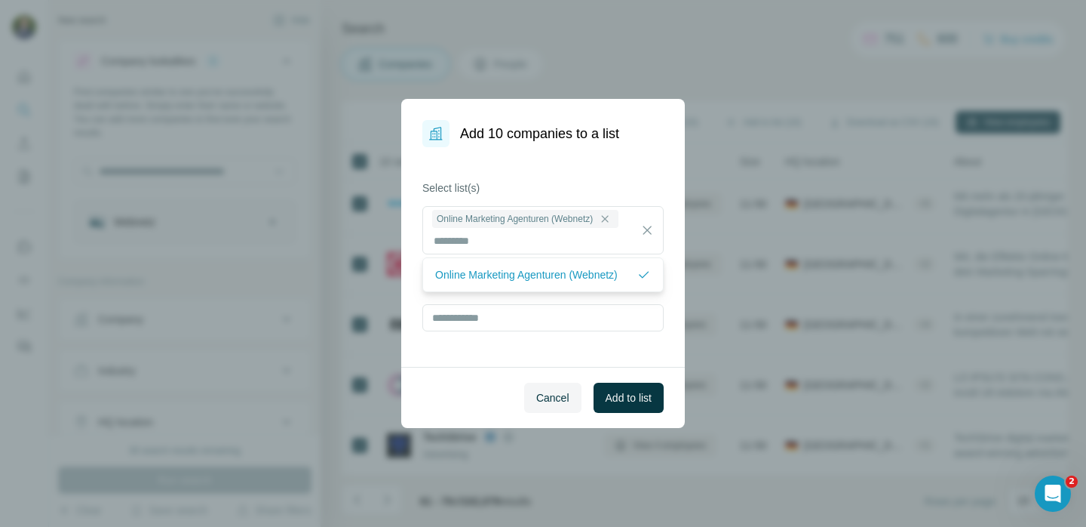
click at [604, 344] on div "Select list(s) Online Marketing Agenturen (Webnetz) Create a new list" at bounding box center [543, 257] width 284 height 220
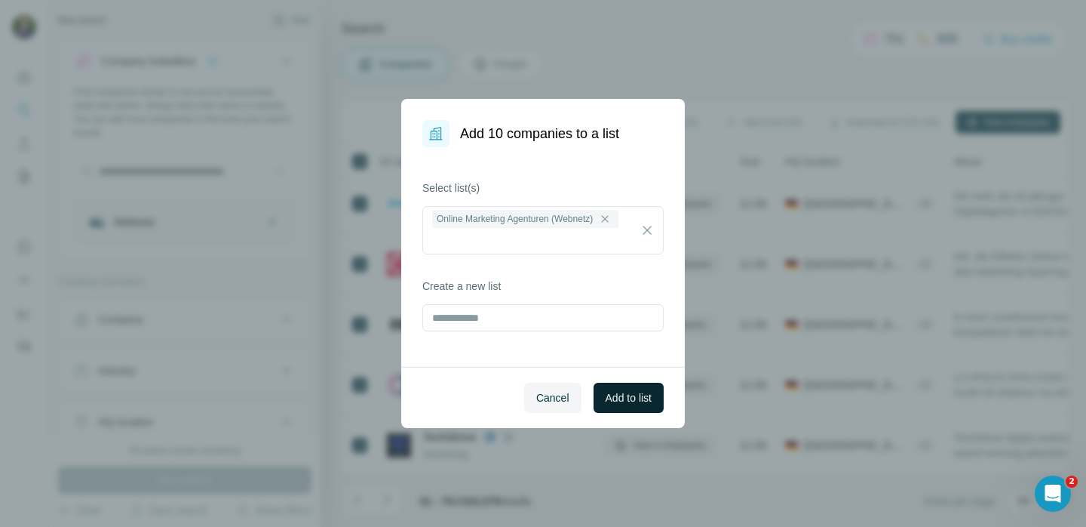
click at [627, 395] on span "Add to list" at bounding box center [629, 397] width 46 height 15
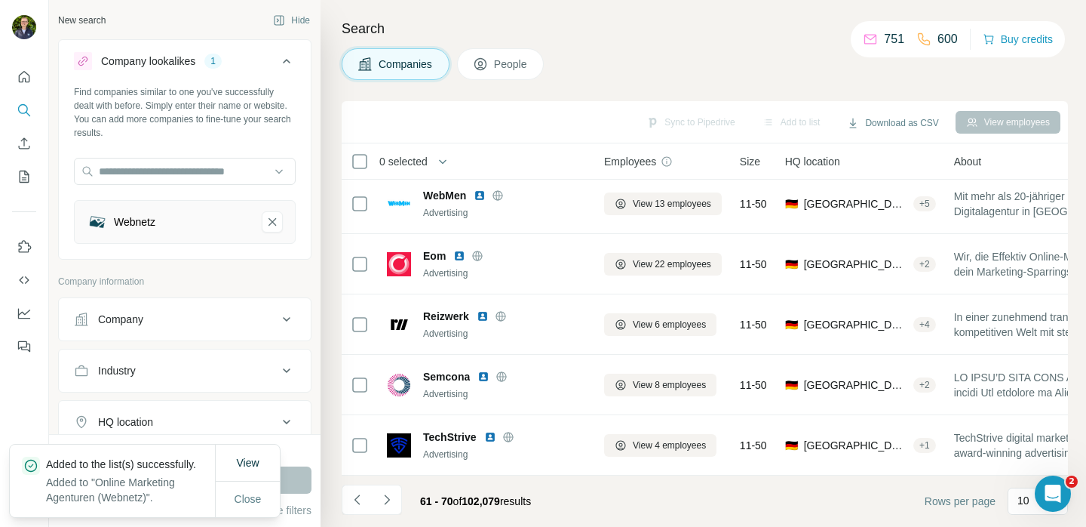
click at [392, 499] on icon "Navigate to next page" at bounding box center [386, 499] width 15 height 15
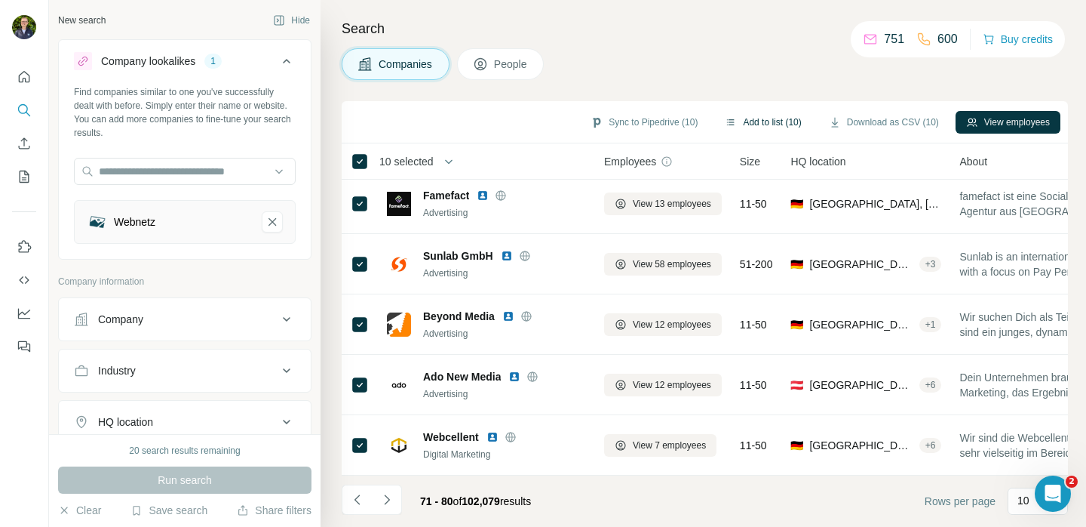
click at [745, 121] on button "Add to list (10)" at bounding box center [762, 122] width 97 height 23
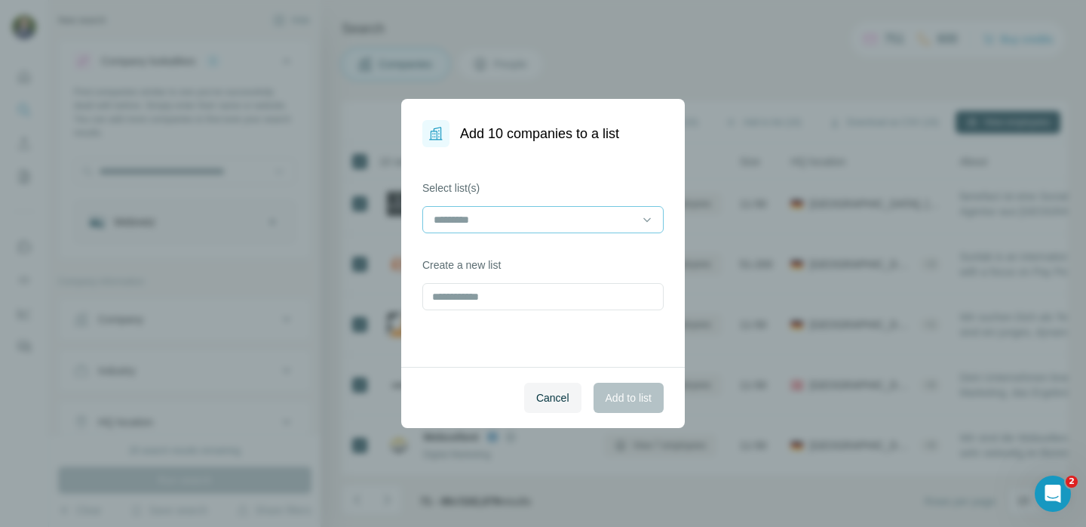
click at [607, 221] on input at bounding box center [534, 219] width 204 height 17
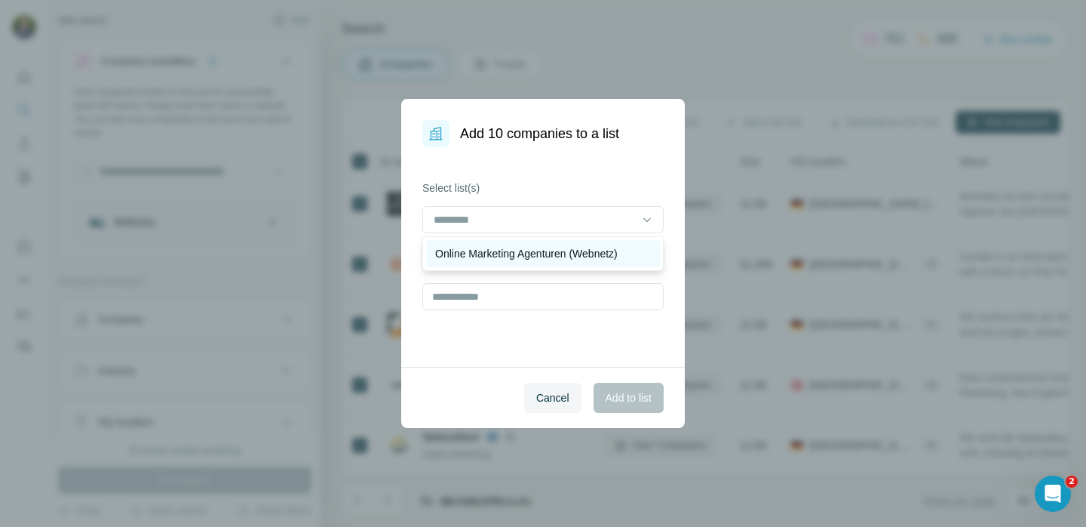
click at [579, 256] on p "Online Marketing Agenturen (Webnetz)" at bounding box center [526, 253] width 183 height 15
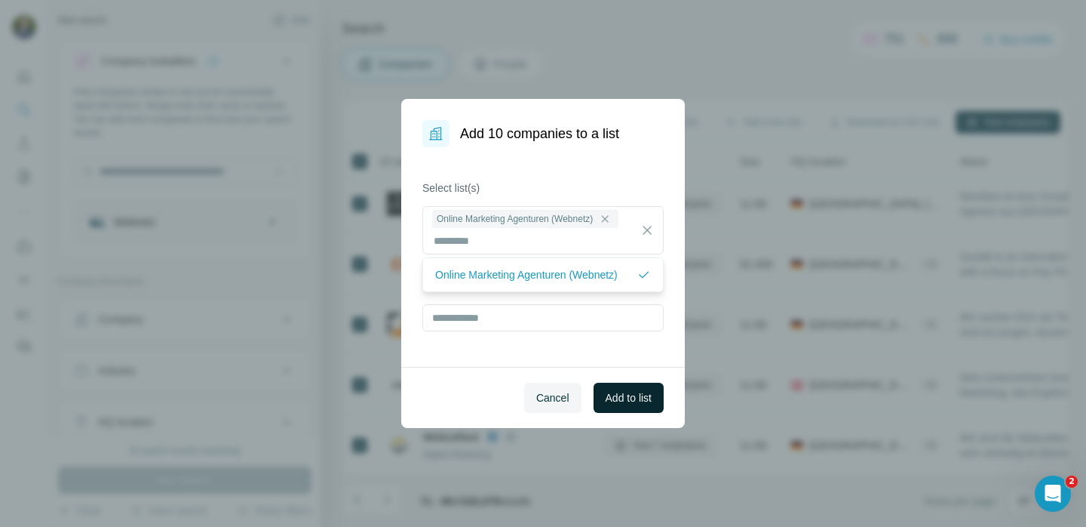
click at [646, 395] on span "Add to list" at bounding box center [629, 397] width 46 height 15
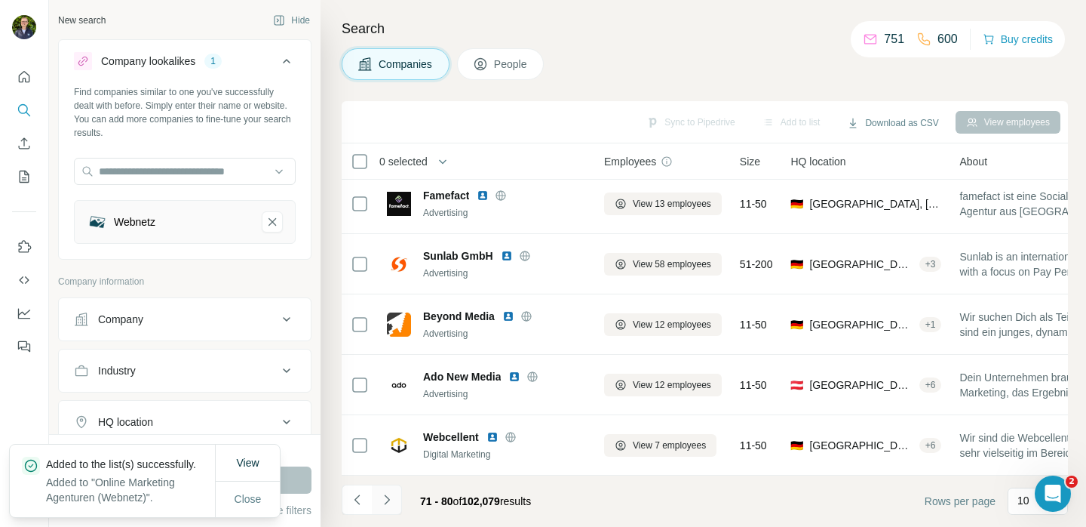
click at [390, 496] on icon "Navigate to next page" at bounding box center [386, 499] width 15 height 15
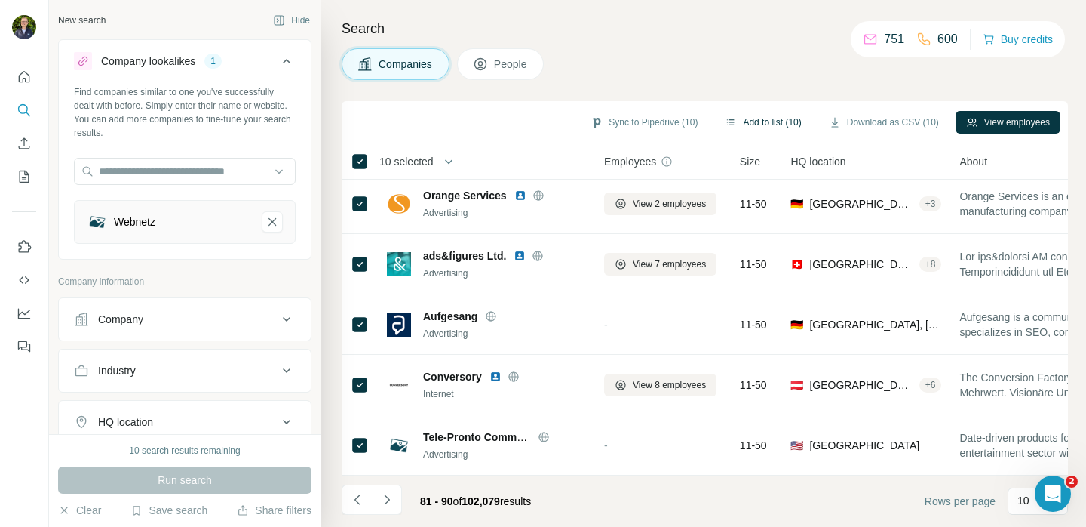
click at [742, 121] on button "Add to list (10)" at bounding box center [762, 122] width 97 height 23
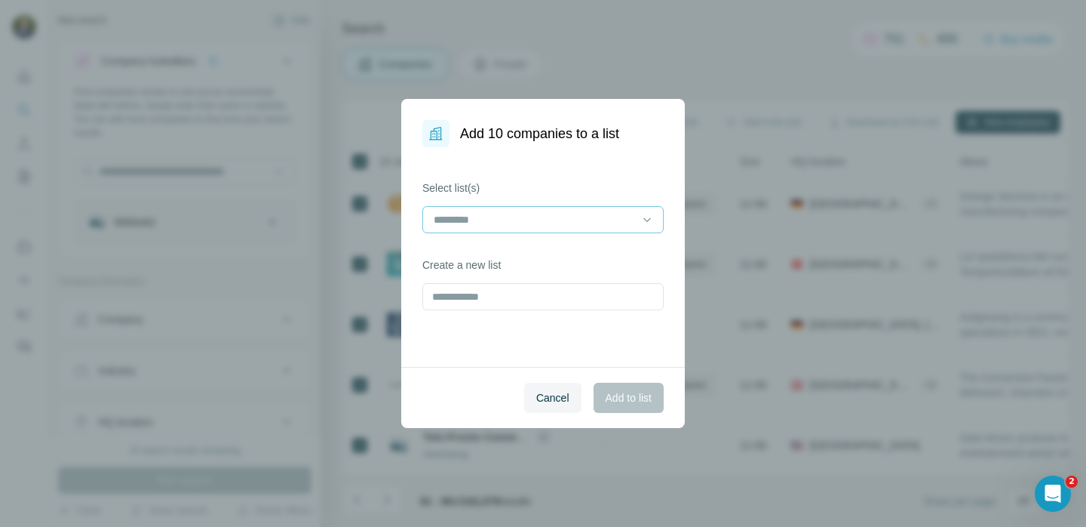
click at [560, 217] on input at bounding box center [534, 219] width 204 height 17
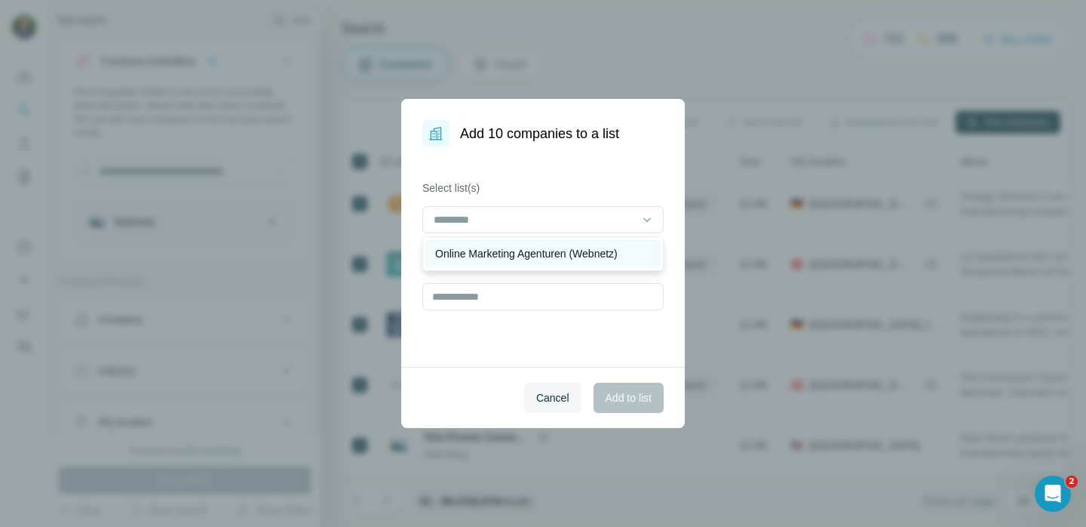
click at [571, 256] on p "Online Marketing Agenturen (Webnetz)" at bounding box center [526, 253] width 183 height 15
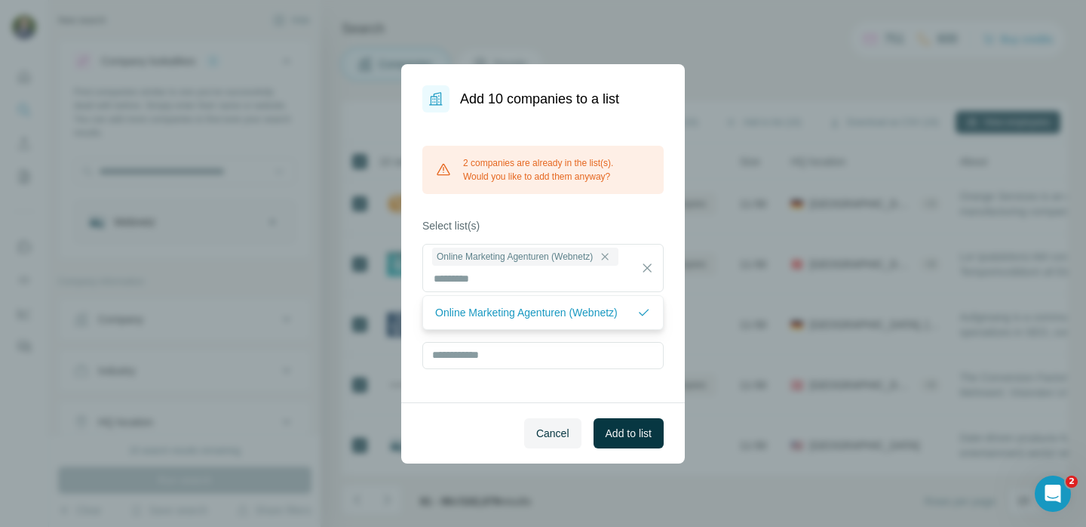
click at [572, 381] on div "2 companies are already in the list(s). Would you like to add them anyway? Sele…" at bounding box center [543, 257] width 284 height 290
click at [571, 175] on div "2 companies are already in the list(s). Would you like to add them anyway?" at bounding box center [542, 170] width 241 height 48
click at [565, 431] on span "Cancel" at bounding box center [552, 432] width 33 height 15
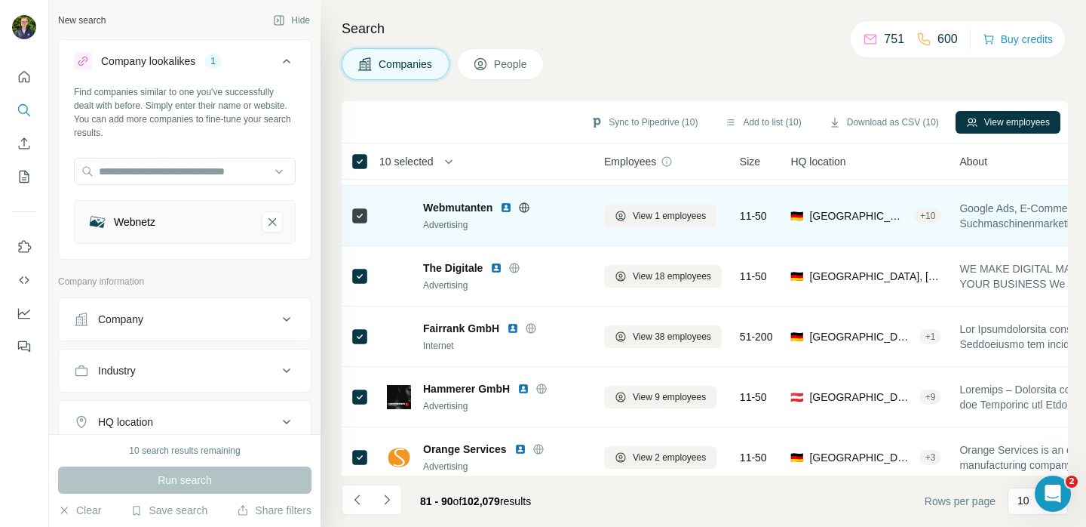
scroll to position [0, 0]
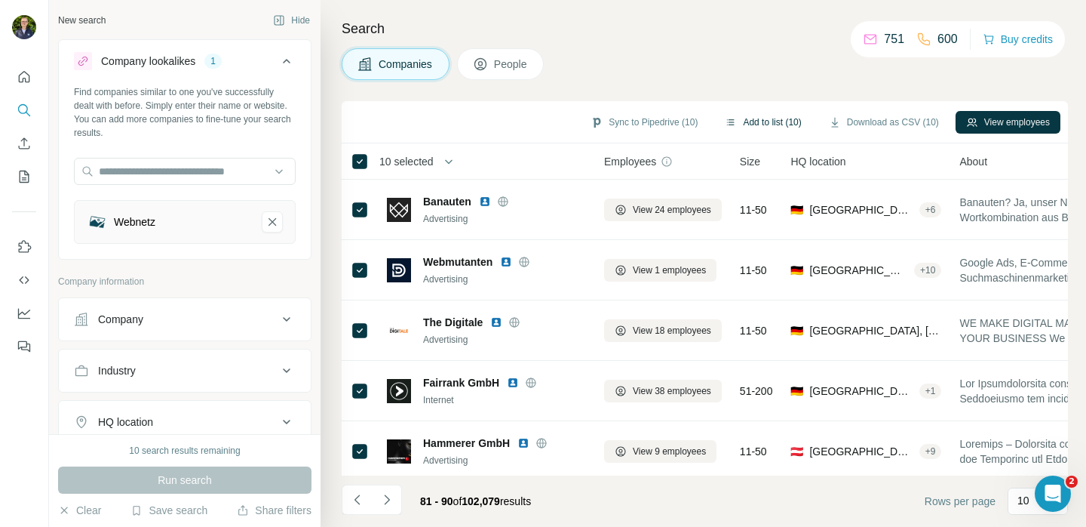
click at [771, 123] on button "Add to list (10)" at bounding box center [762, 122] width 97 height 23
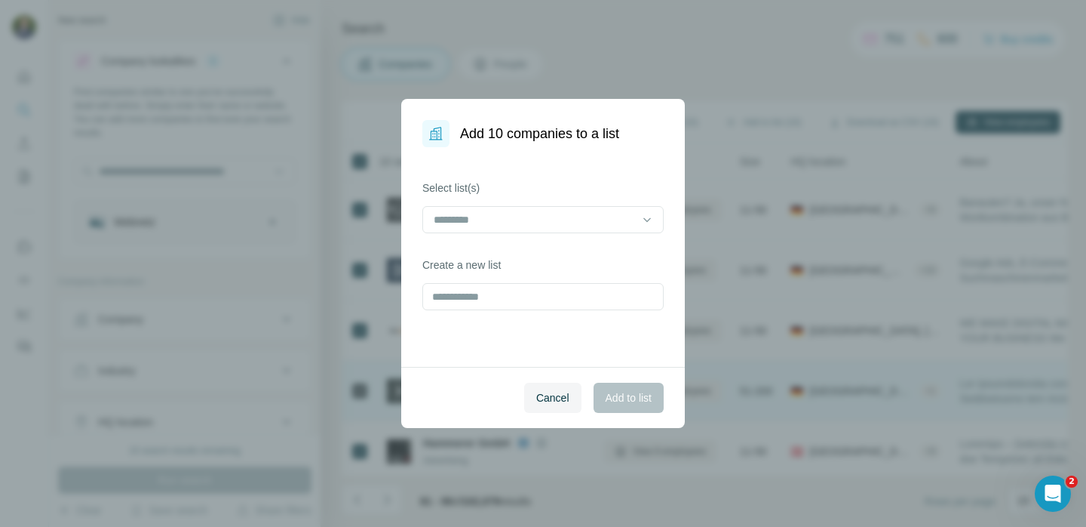
click at [555, 407] on button "Cancel" at bounding box center [552, 397] width 57 height 30
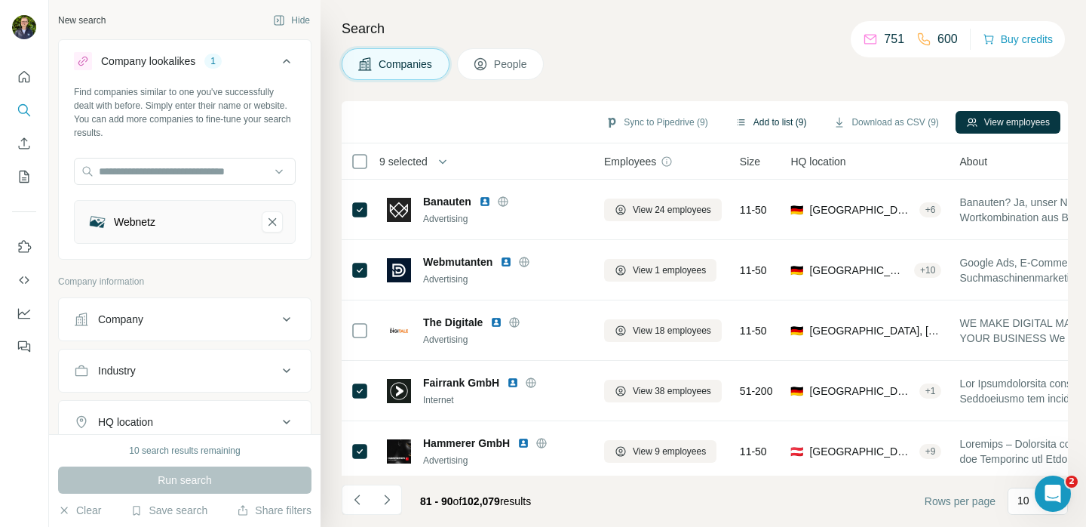
click at [771, 124] on button "Add to list (9)" at bounding box center [771, 122] width 93 height 23
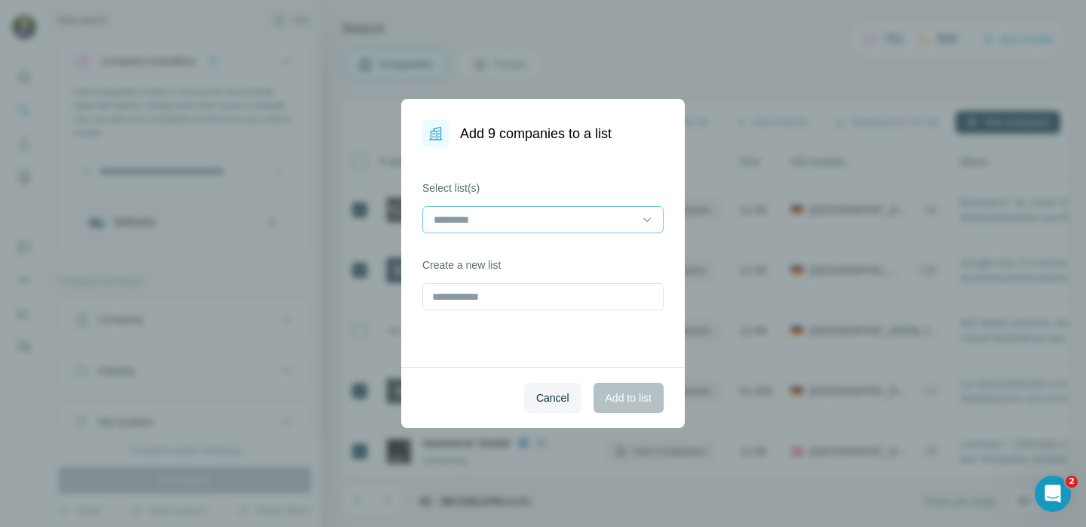
click at [568, 226] on input at bounding box center [534, 219] width 204 height 17
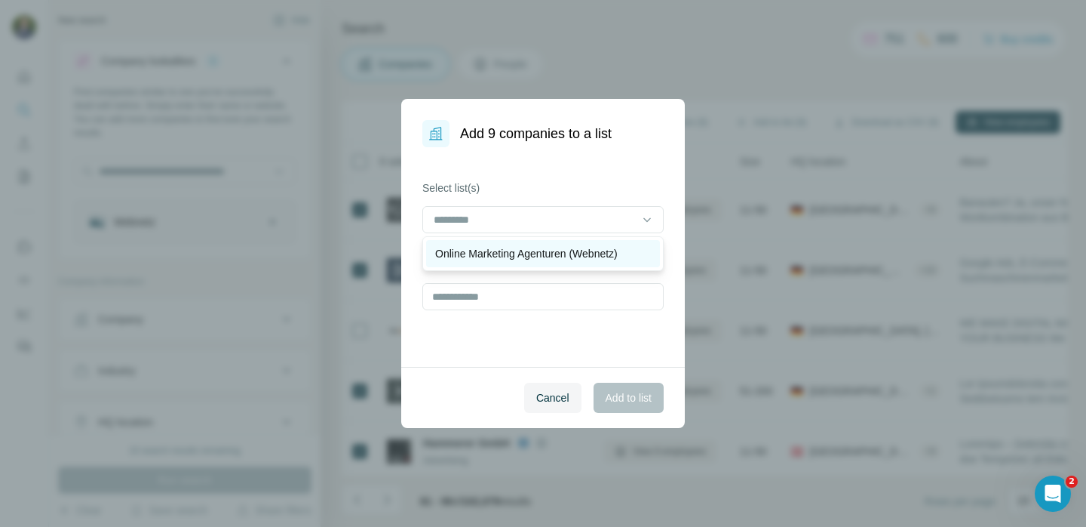
click at [554, 256] on p "Online Marketing Agenturen (Webnetz)" at bounding box center [526, 253] width 183 height 15
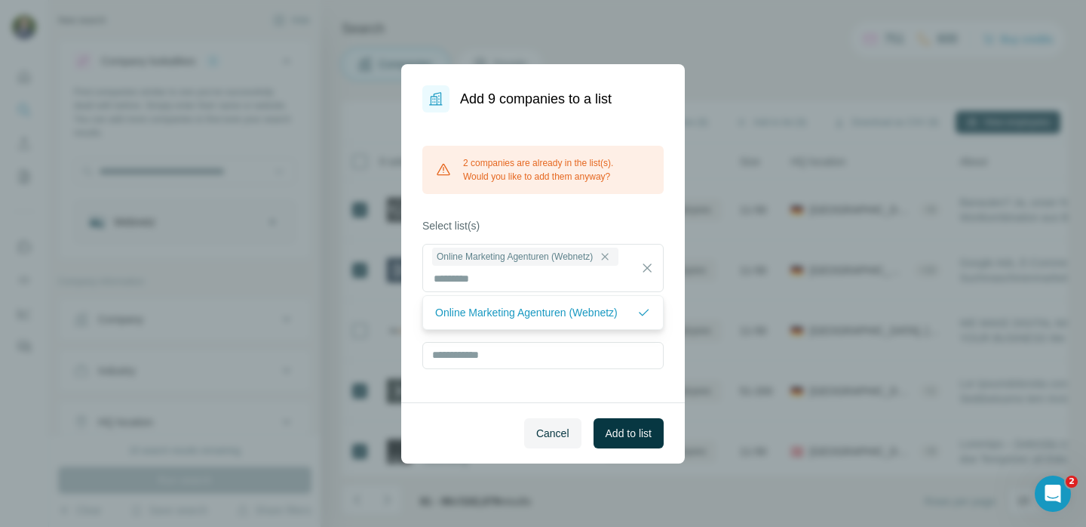
drag, startPoint x: 582, startPoint y: 313, endPoint x: 596, endPoint y: 324, distance: 17.8
click at [582, 313] on p "Online Marketing Agenturen (Webnetz)" at bounding box center [526, 312] width 183 height 15
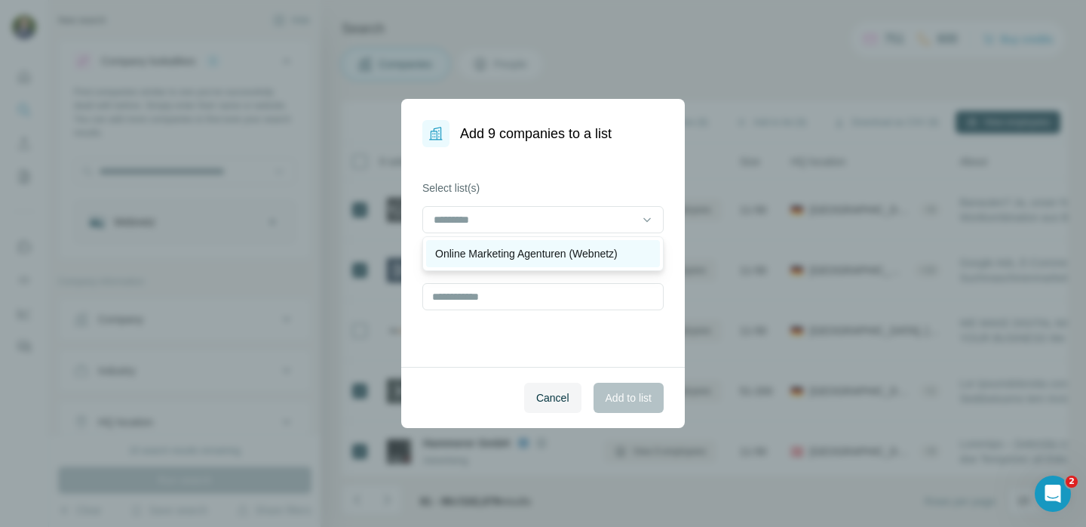
click at [535, 263] on div "Online Marketing Agenturen (Webnetz)" at bounding box center [543, 253] width 234 height 27
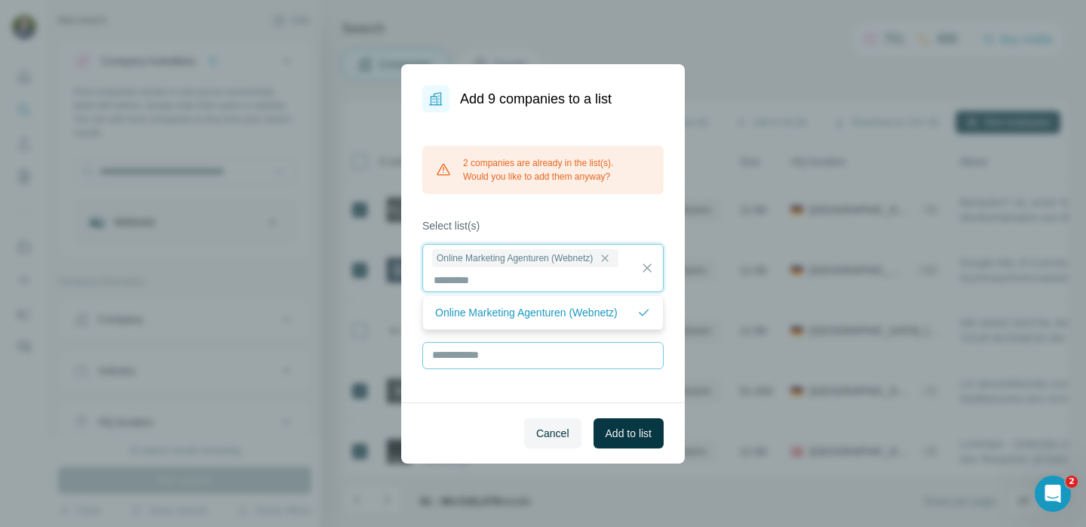
scroll to position [2, 0]
click at [626, 425] on span "Add to list" at bounding box center [629, 432] width 46 height 15
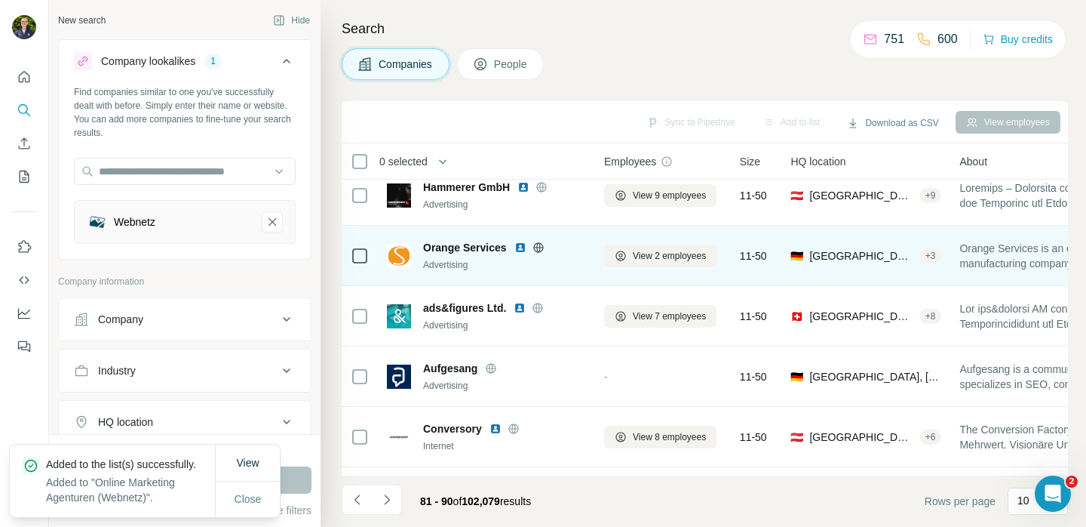
scroll to position [316, 0]
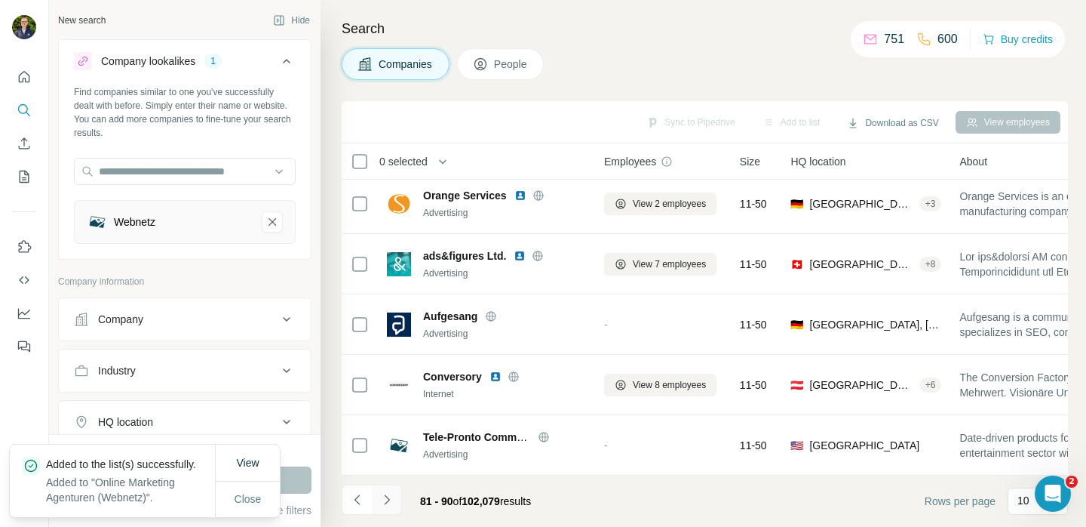
click at [389, 496] on icon "Navigate to next page" at bounding box center [386, 499] width 15 height 15
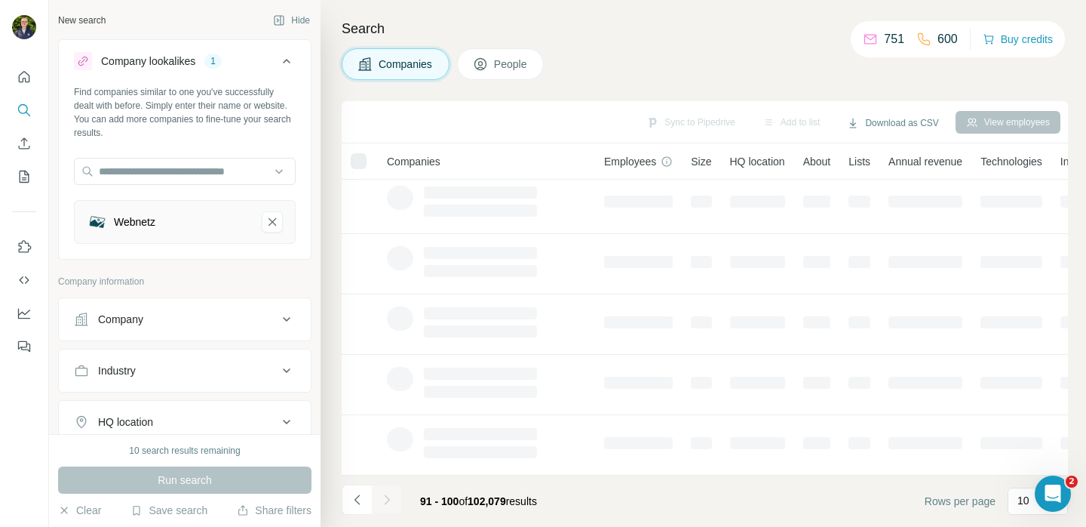
click at [358, 160] on div at bounding box center [359, 161] width 16 height 16
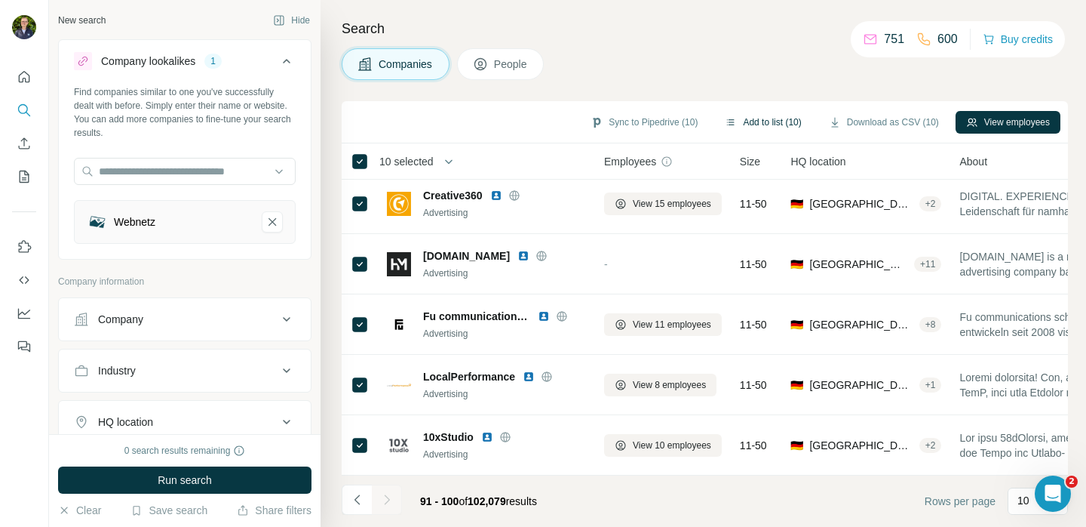
click at [786, 122] on button "Add to list (10)" at bounding box center [762, 122] width 97 height 23
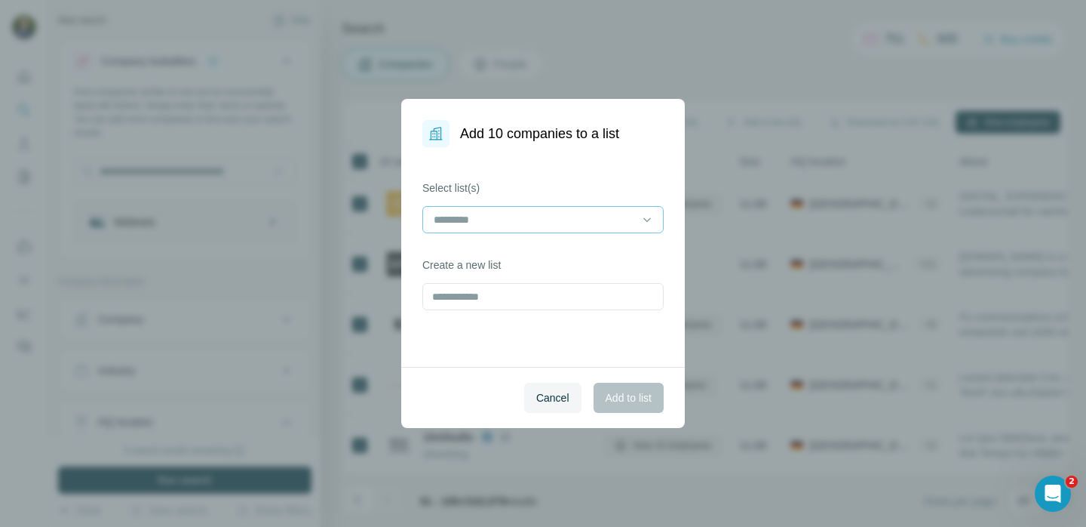
click at [563, 232] on div at bounding box center [542, 219] width 241 height 27
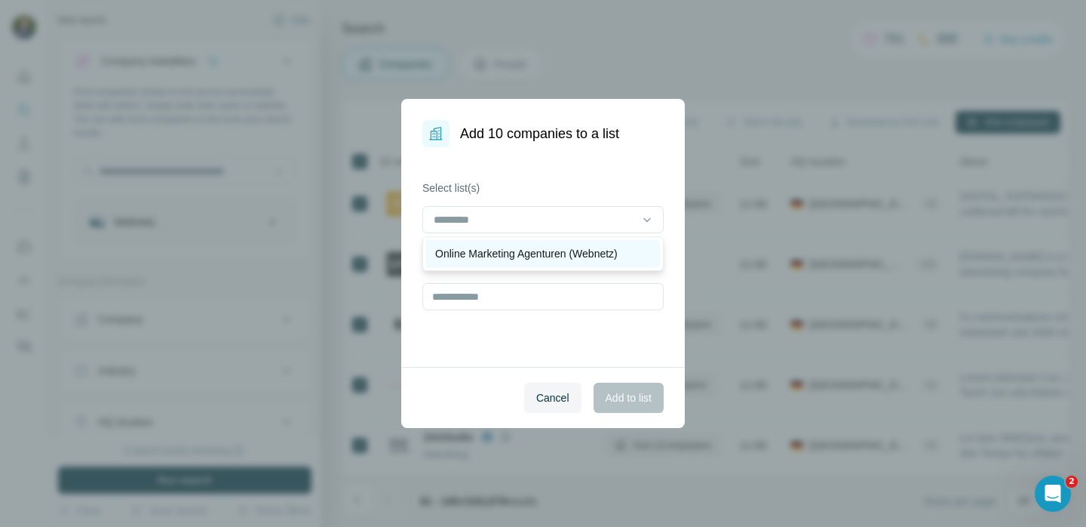
click at [561, 257] on p "Online Marketing Agenturen (Webnetz)" at bounding box center [526, 253] width 183 height 15
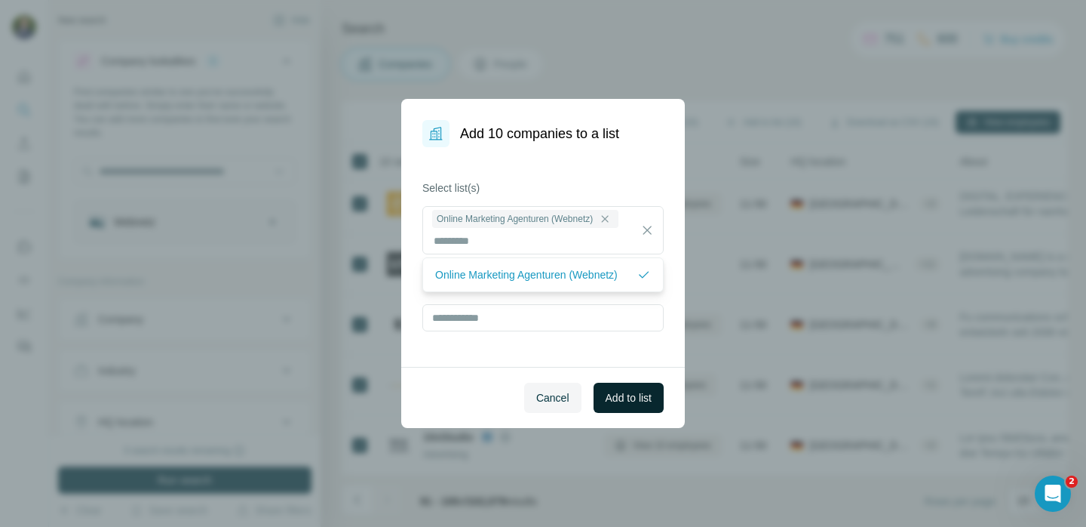
click at [615, 387] on button "Add to list" at bounding box center [629, 397] width 70 height 30
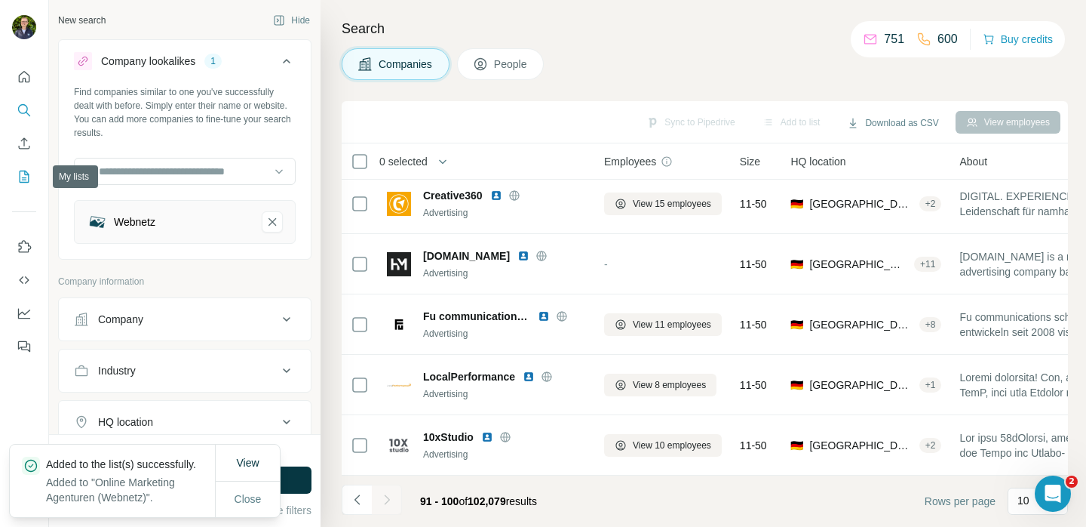
click at [31, 181] on icon "My lists" at bounding box center [24, 176] width 15 height 15
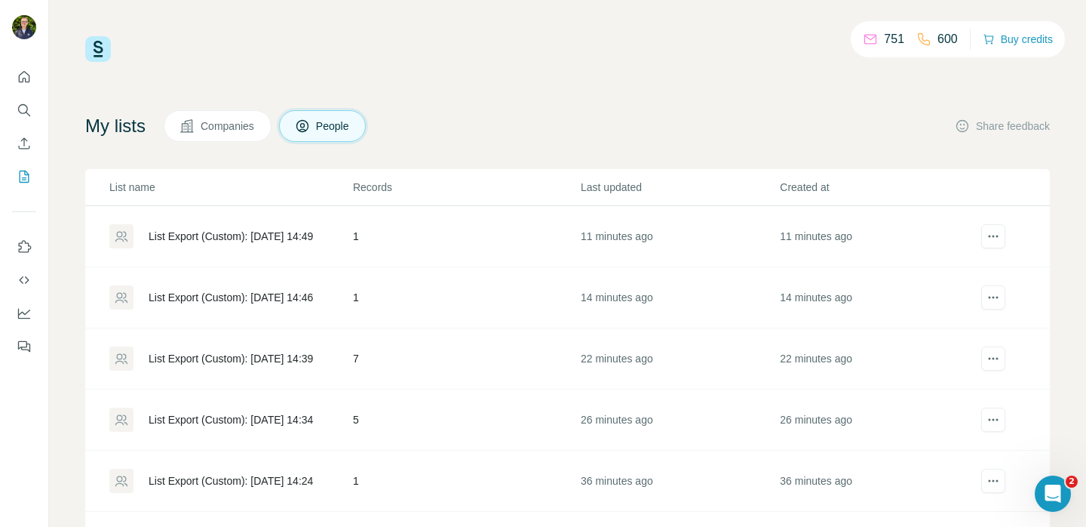
click at [217, 119] on span "Companies" at bounding box center [228, 125] width 55 height 15
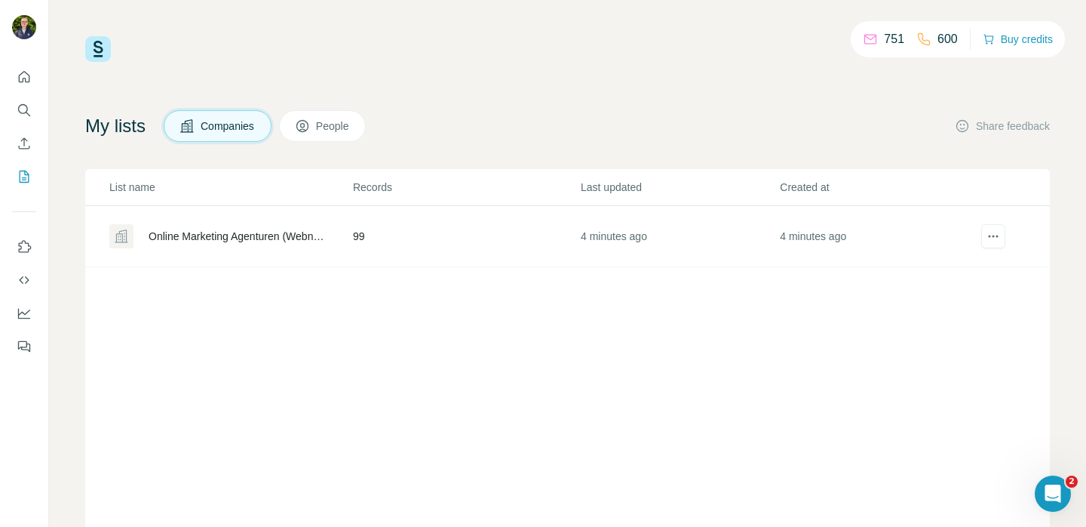
click at [250, 233] on div "Online Marketing Agenturen (Webnetz)" at bounding box center [238, 236] width 179 height 15
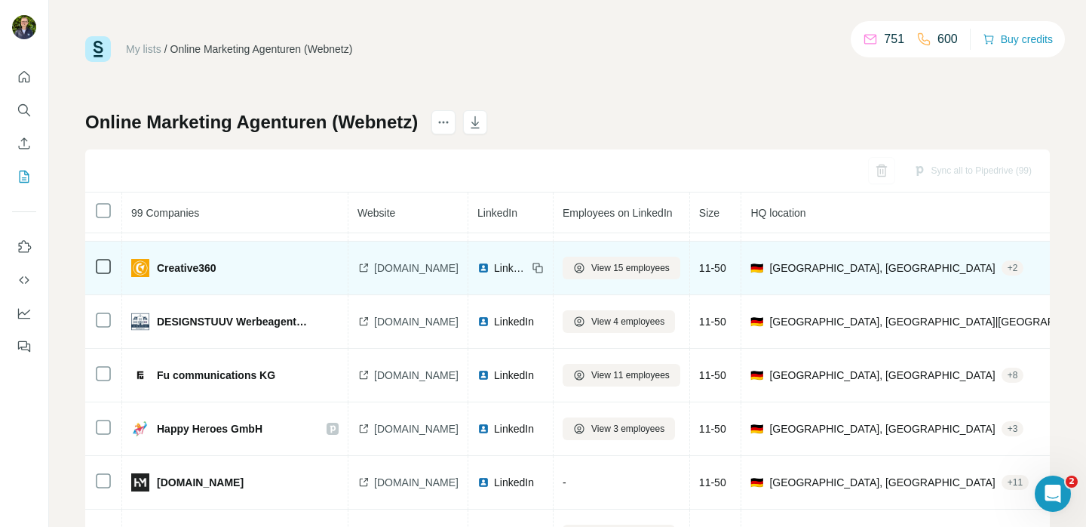
scroll to position [235, 0]
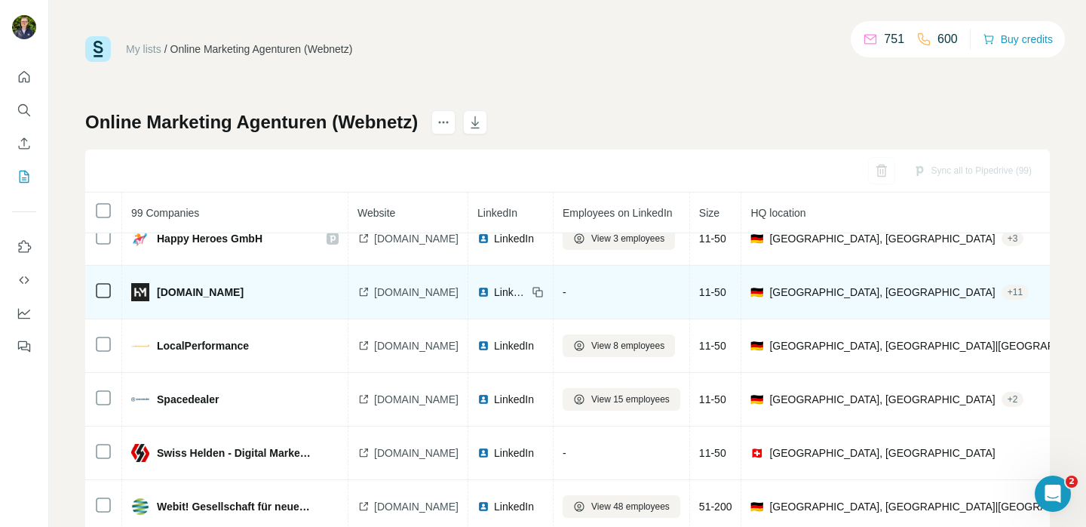
click at [431, 296] on span "heskamp-medien.de" at bounding box center [416, 291] width 84 height 15
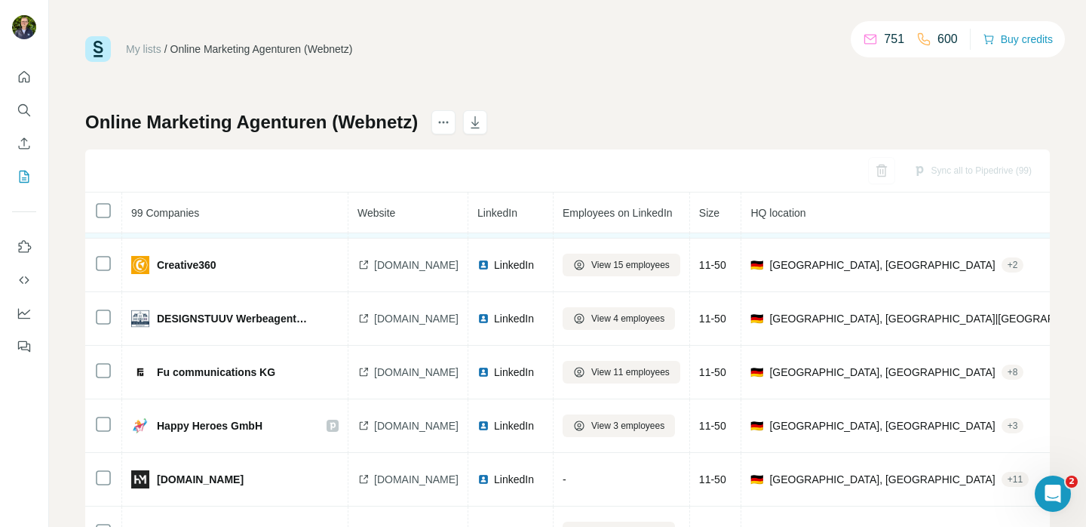
scroll to position [0, 0]
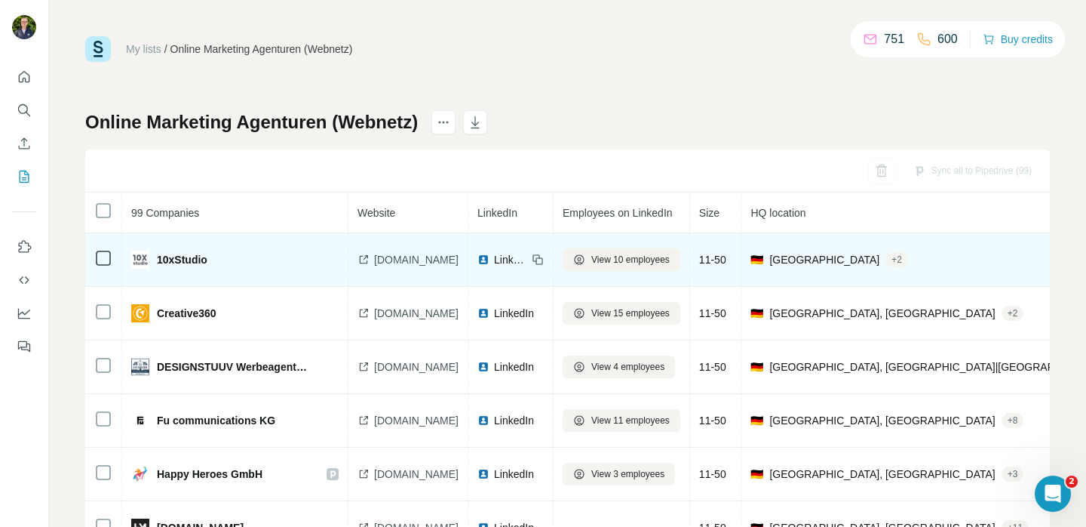
click at [418, 261] on span "10xstudio.co" at bounding box center [416, 259] width 84 height 15
click at [614, 260] on span "View 10 employees" at bounding box center [630, 260] width 78 height 14
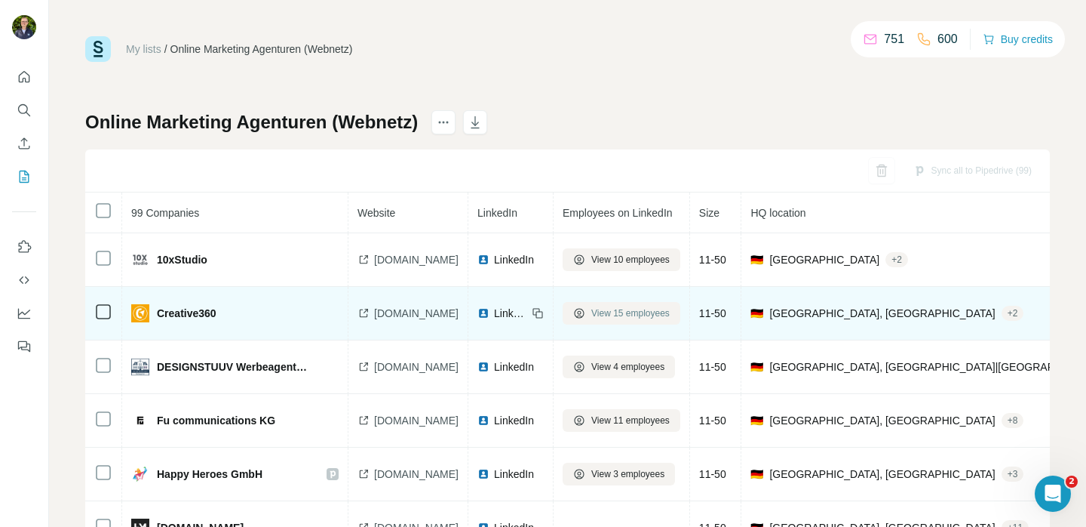
click at [657, 309] on span "View 15 employees" at bounding box center [630, 313] width 78 height 14
